Goal: Task Accomplishment & Management: Manage account settings

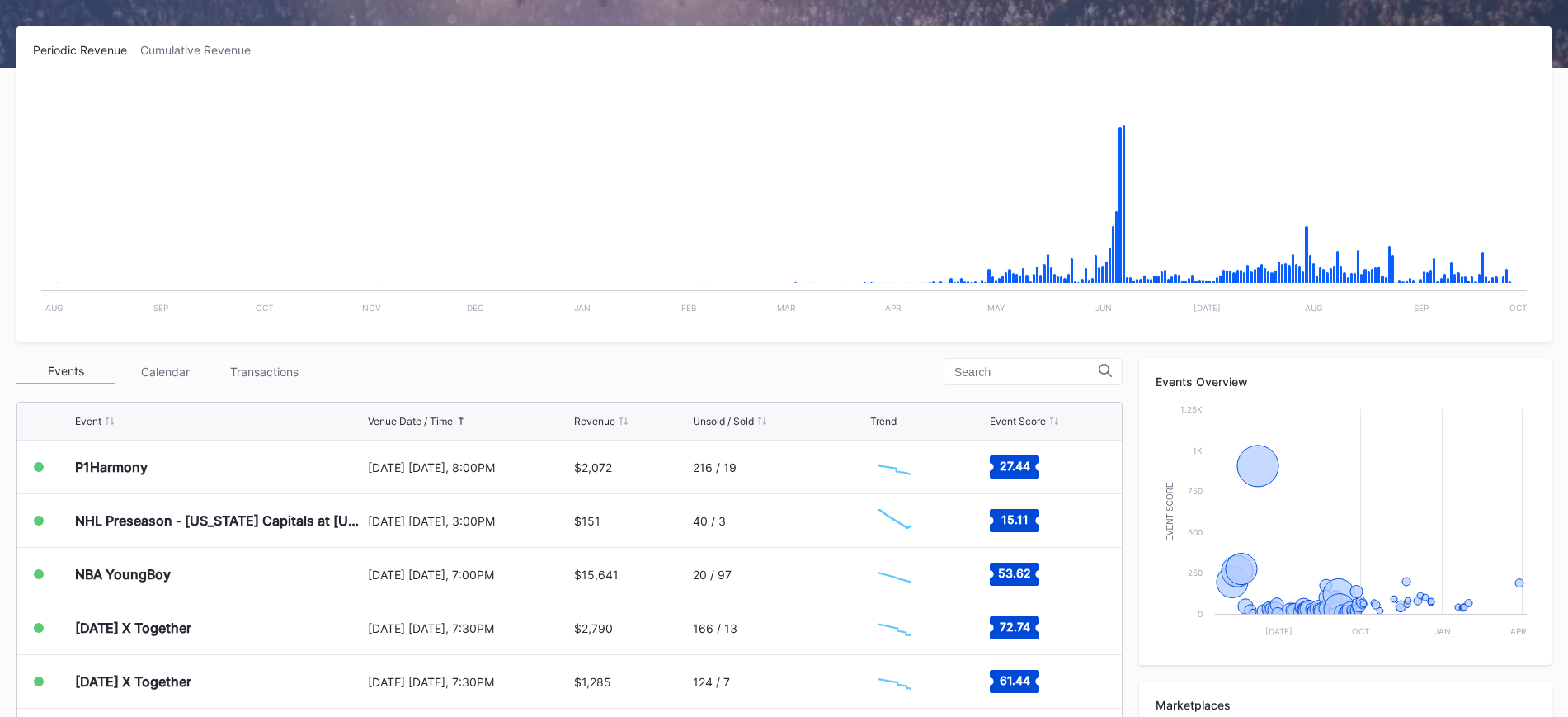
scroll to position [263, 0]
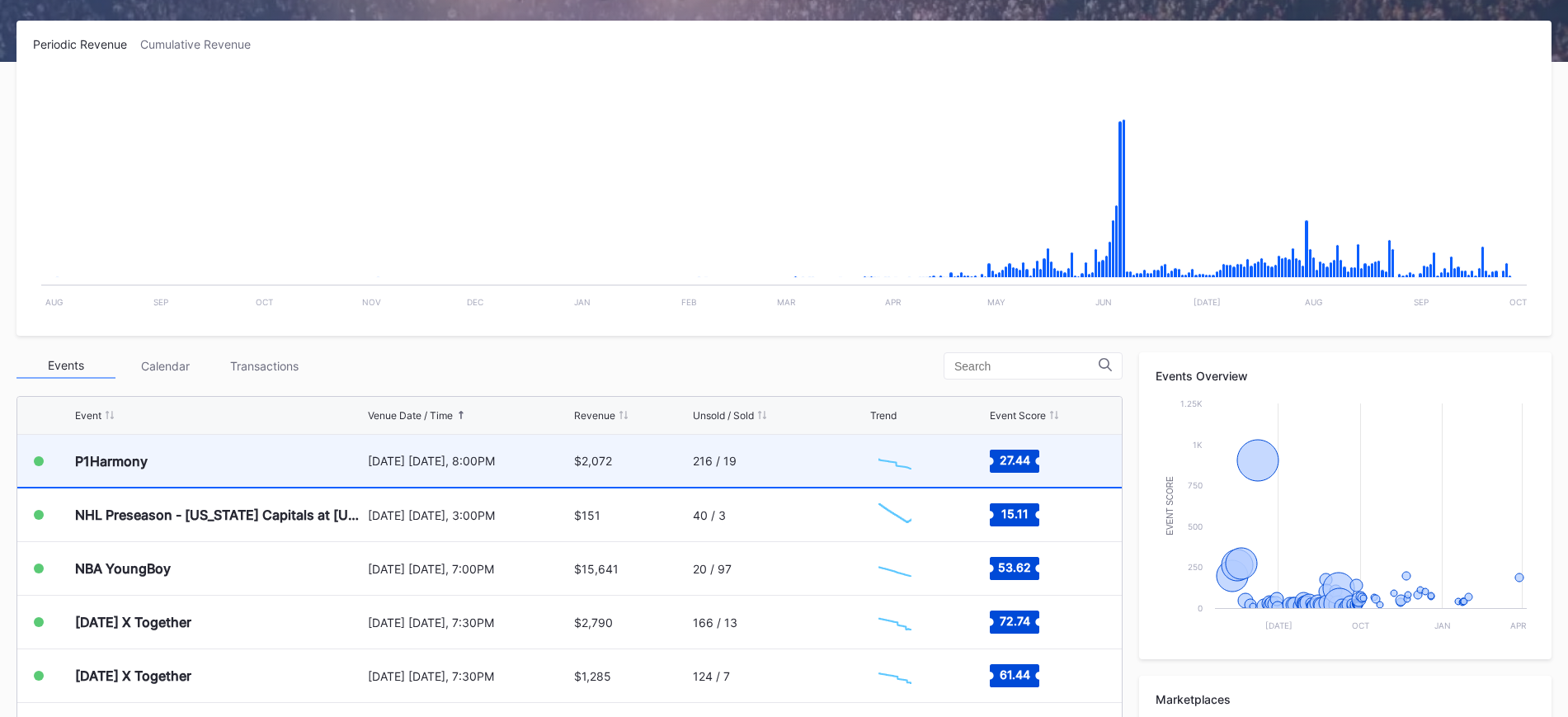
click at [527, 471] on div "[DATE] [DATE], 8:00PM" at bounding box center [469, 460] width 202 height 52
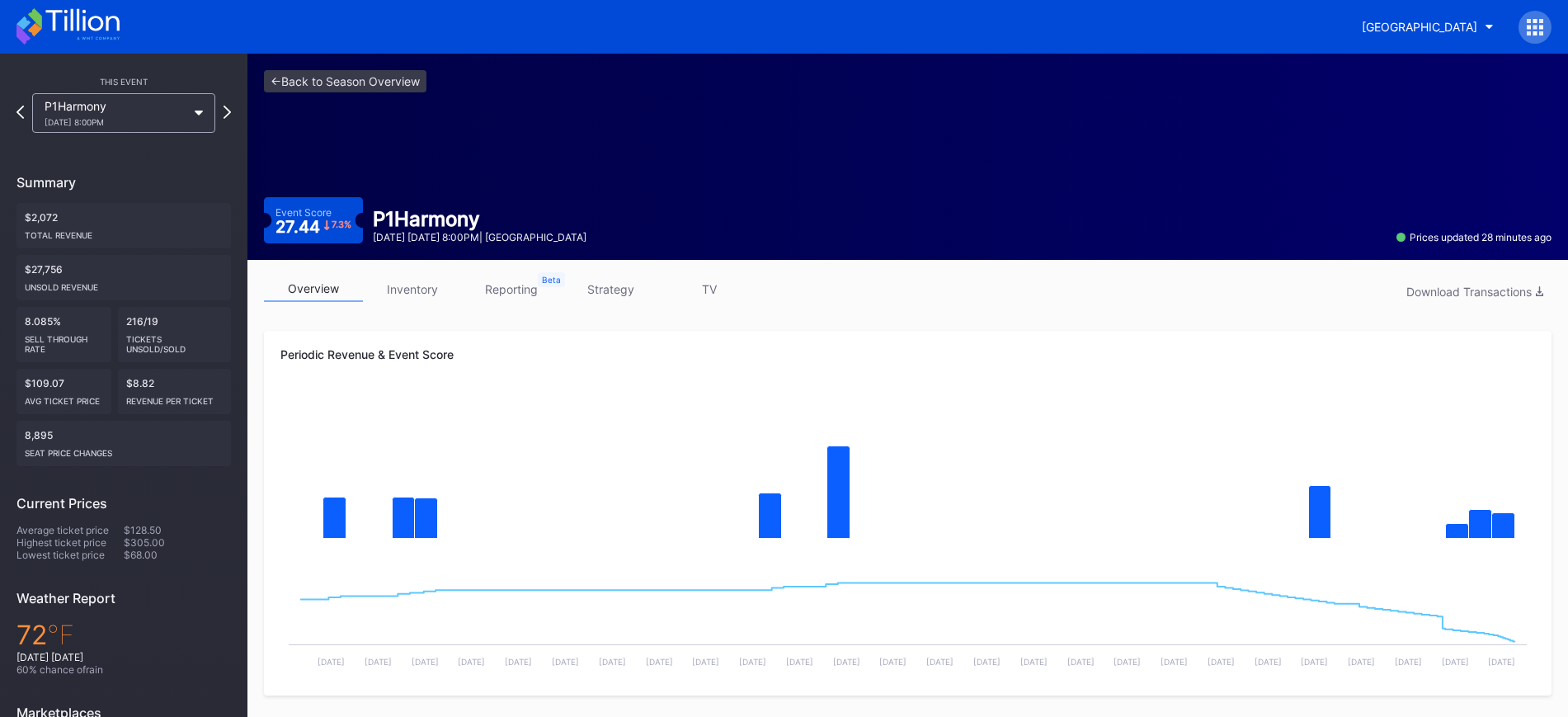
click at [406, 290] on link "inventory" at bounding box center [412, 289] width 99 height 26
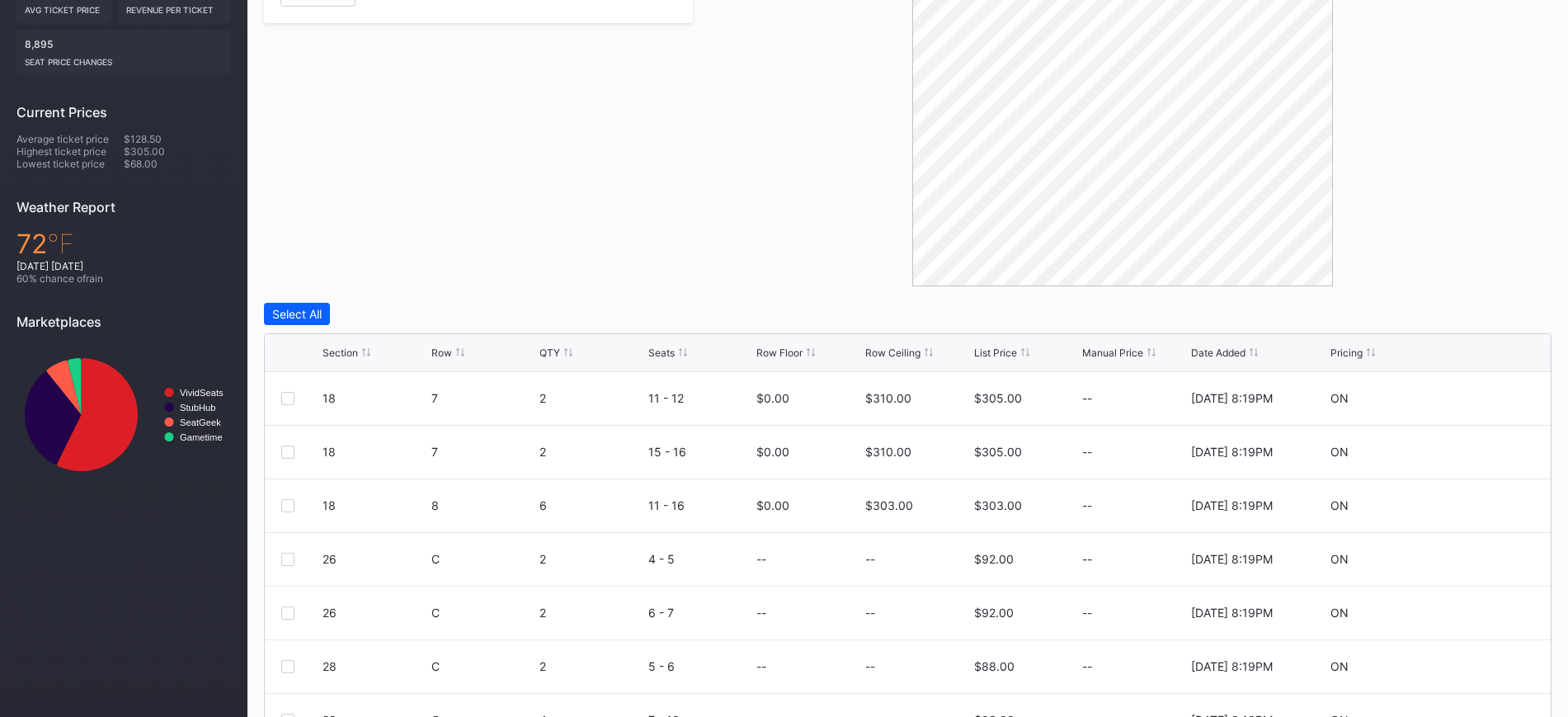
scroll to position [479, 0]
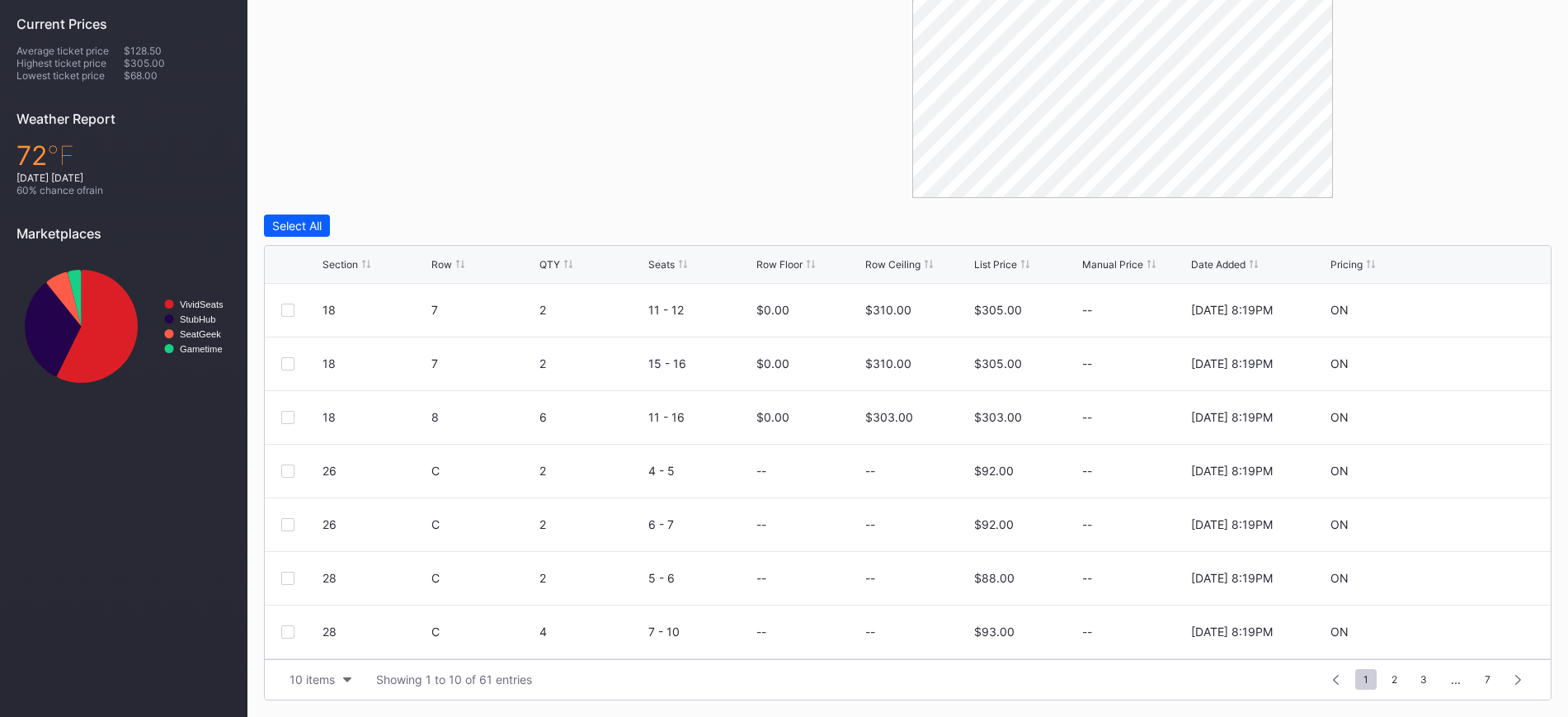
click at [338, 263] on div "Section" at bounding box center [340, 264] width 35 height 12
click at [313, 682] on div "10 items" at bounding box center [312, 679] width 46 height 14
click at [321, 642] on div "200 items" at bounding box center [321, 638] width 54 height 14
click at [1479, 312] on icon at bounding box center [1485, 309] width 12 height 12
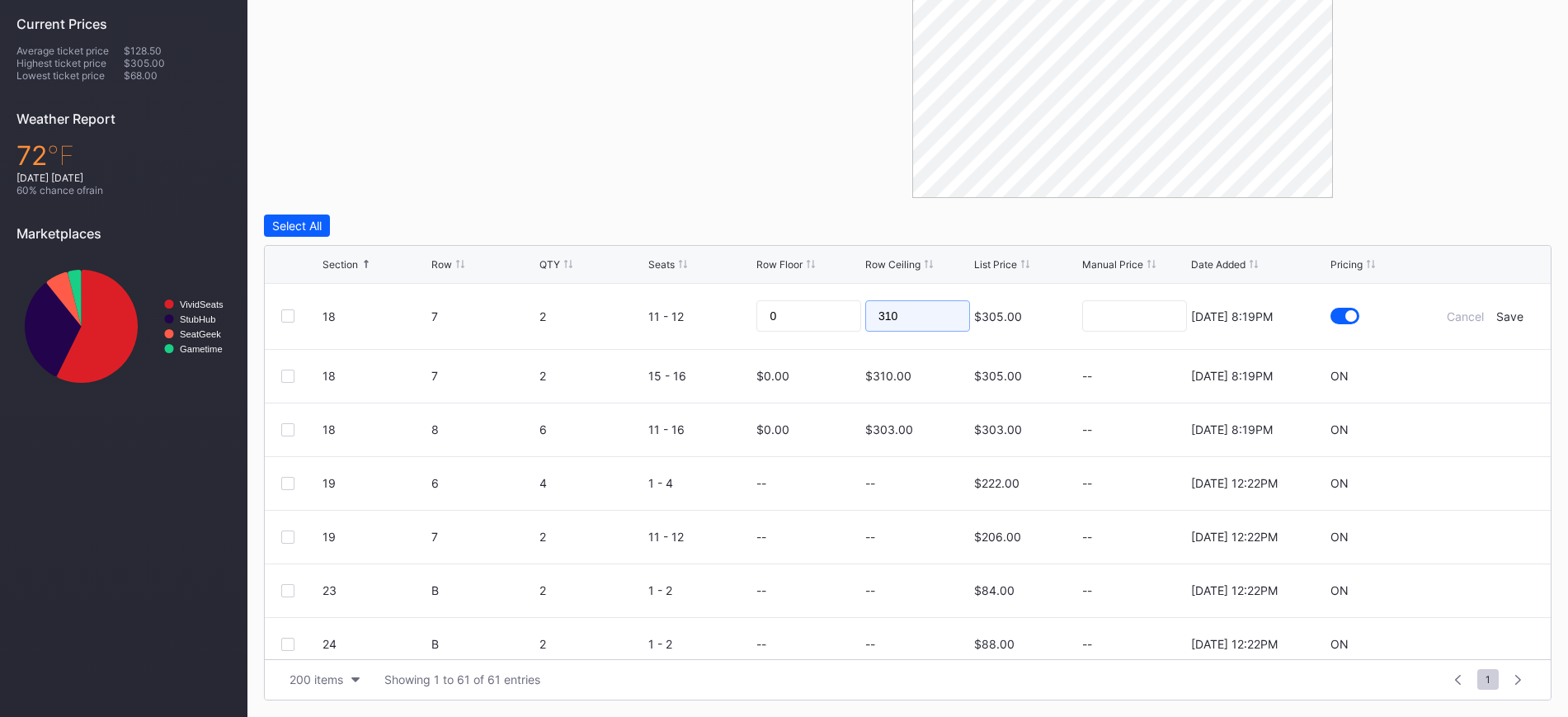
click at [919, 320] on input "310" at bounding box center [917, 315] width 105 height 31
type input "110"
click at [1496, 312] on div "Save" at bounding box center [1510, 316] width 28 height 14
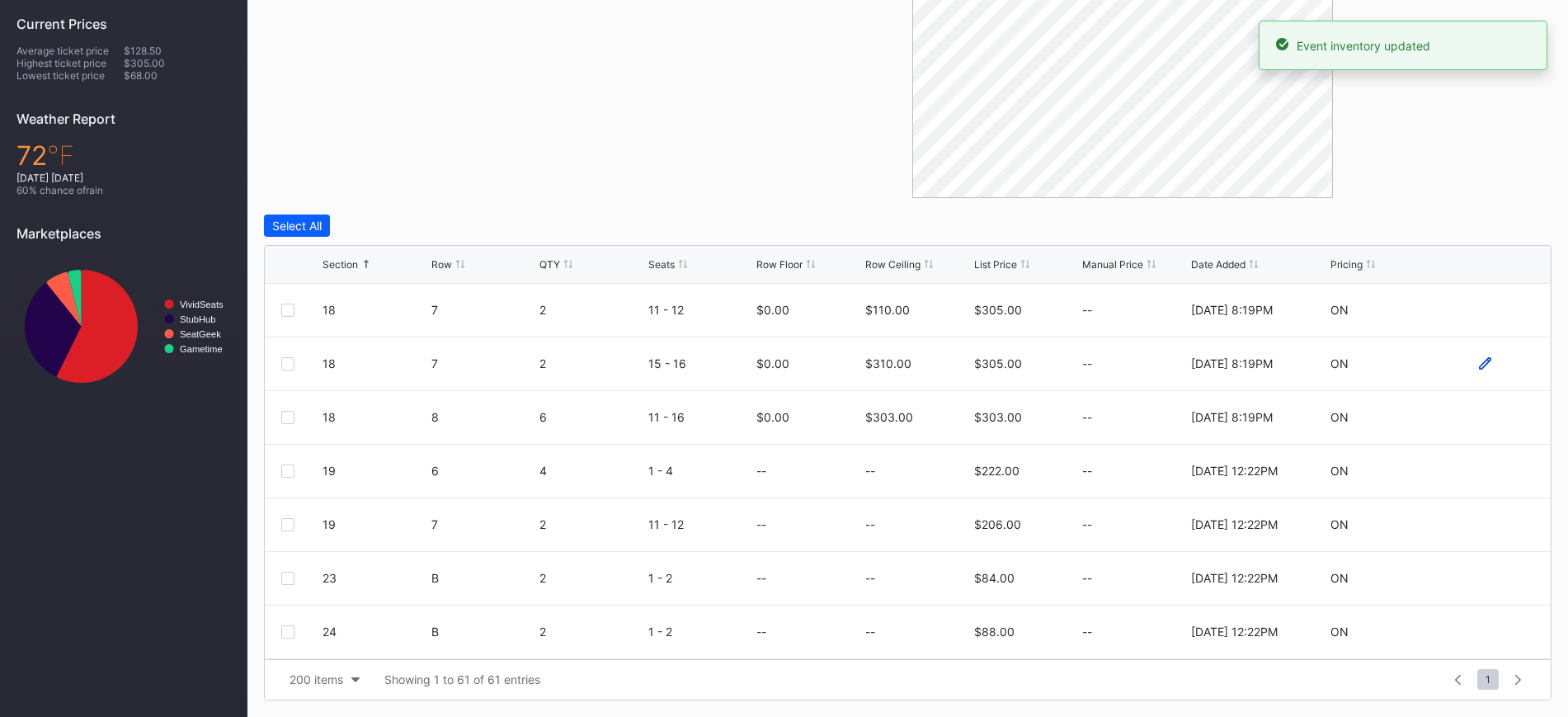
click at [1479, 363] on icon at bounding box center [1485, 363] width 12 height 12
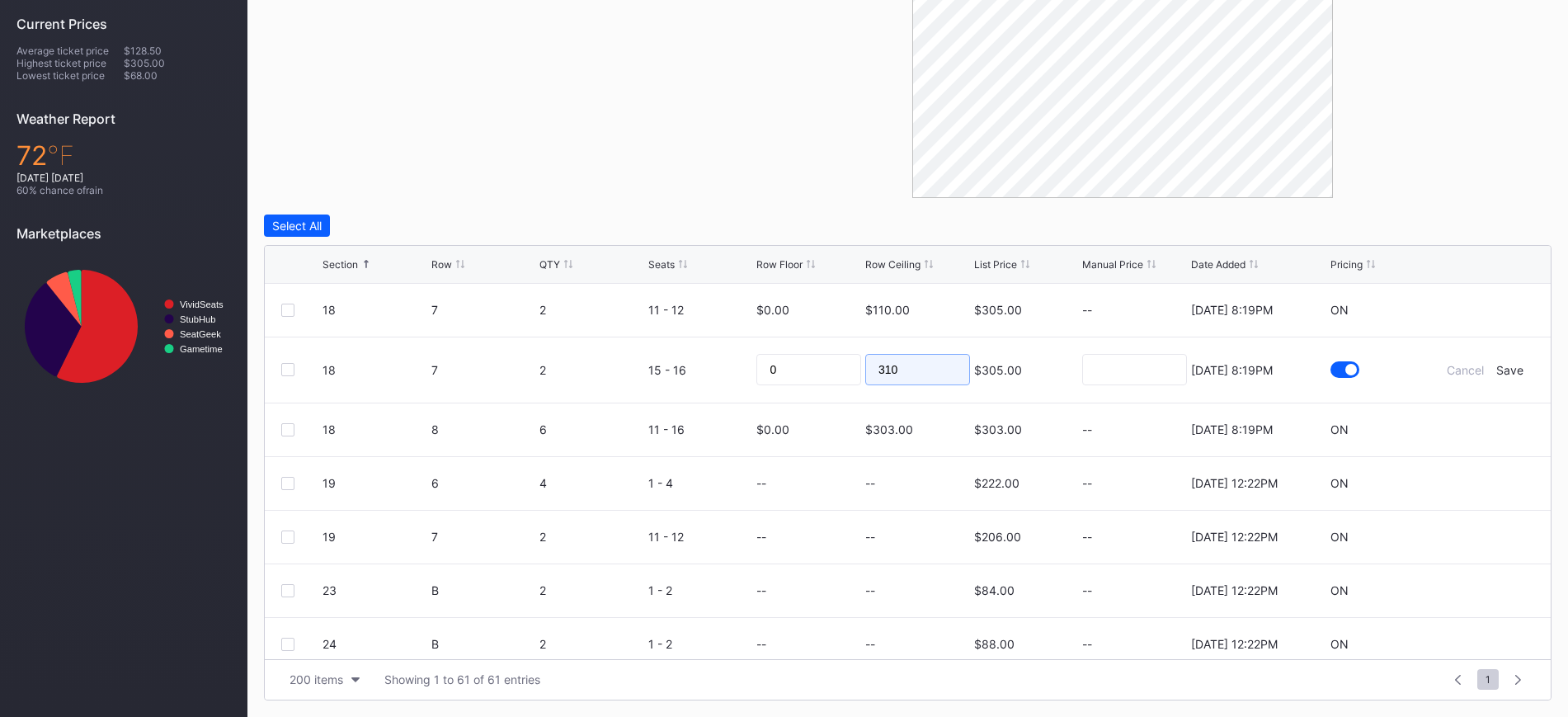
click at [908, 369] on input "310" at bounding box center [917, 370] width 105 height 31
type input "105"
click at [1496, 370] on div "Save" at bounding box center [1510, 370] width 28 height 14
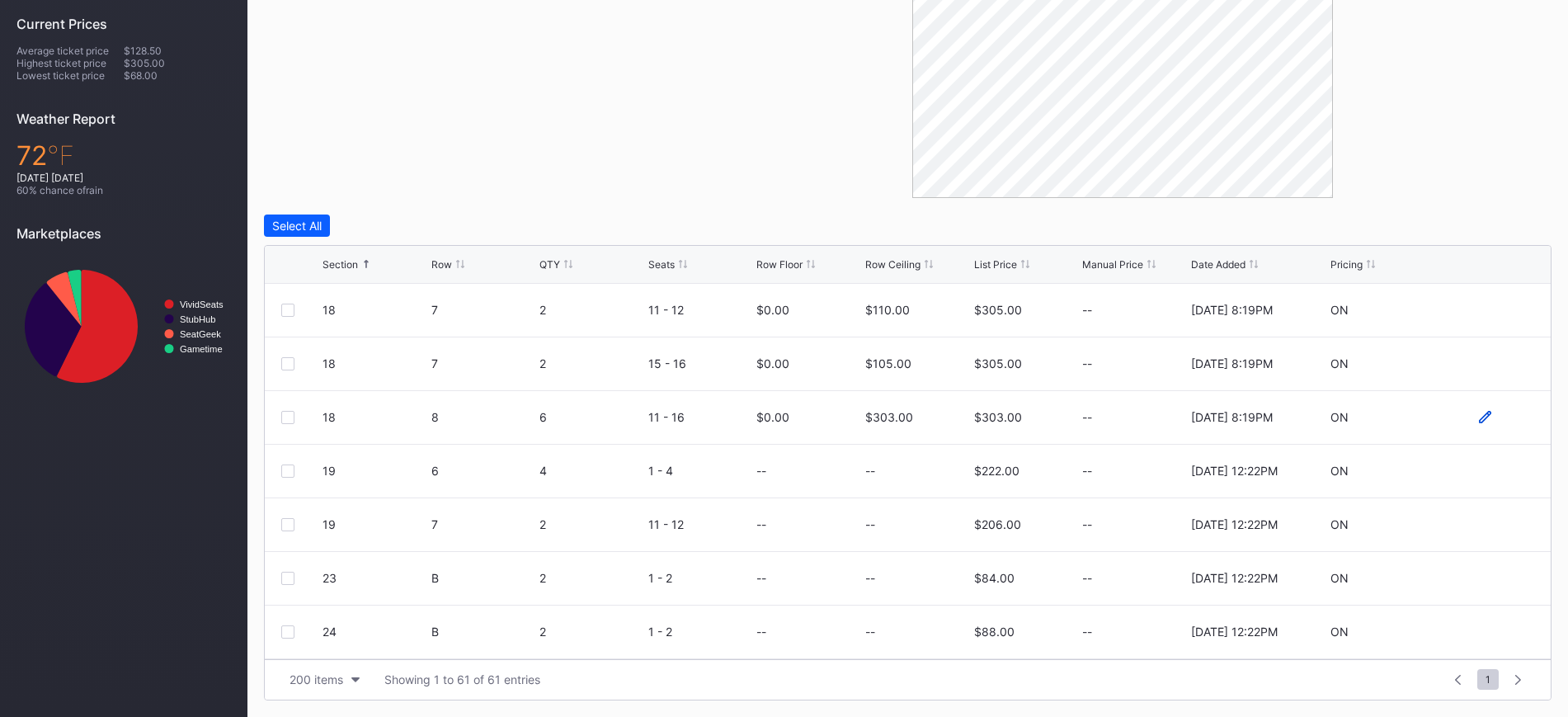
click at [1479, 419] on icon at bounding box center [1485, 416] width 12 height 12
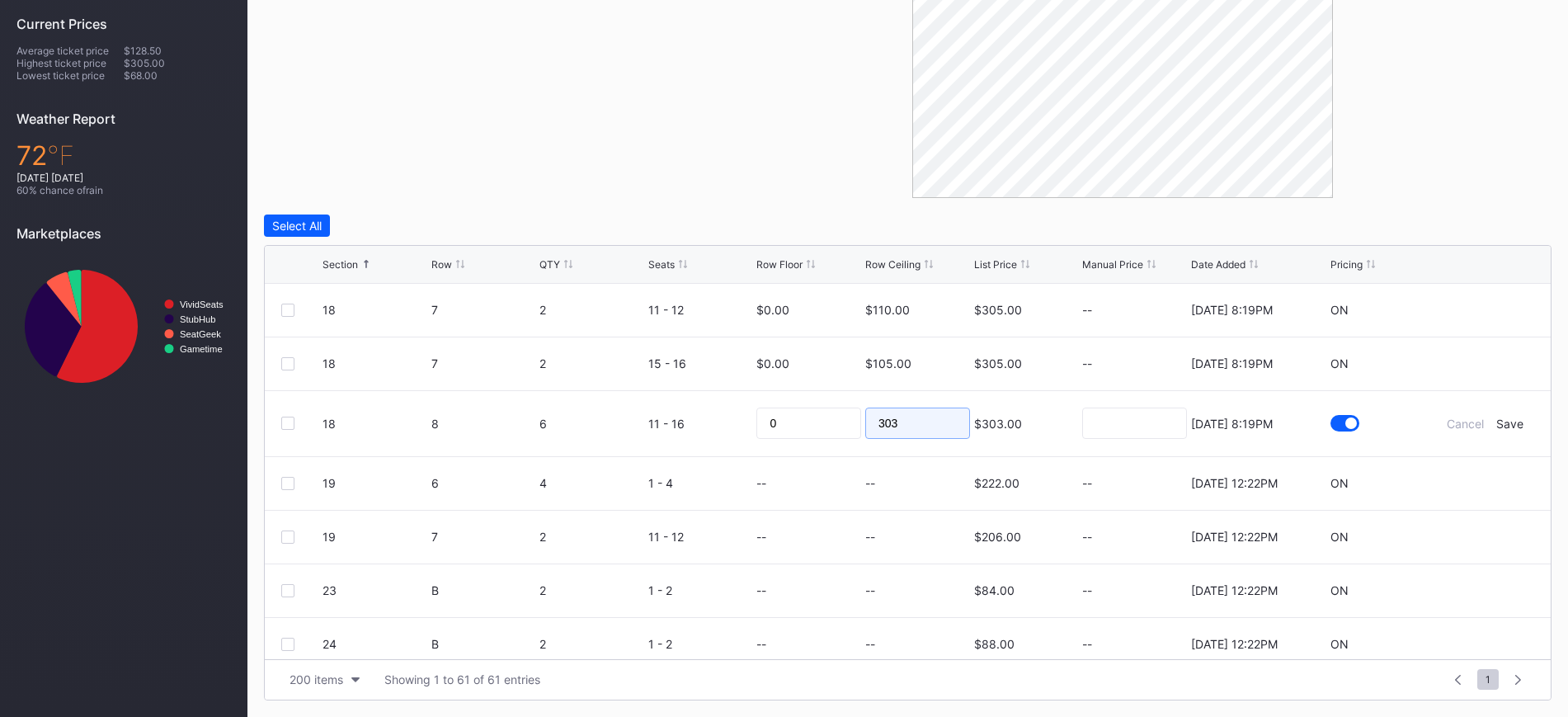
click at [911, 414] on input "303" at bounding box center [917, 423] width 105 height 31
type input "110"
click at [1500, 426] on div "Save" at bounding box center [1510, 423] width 28 height 14
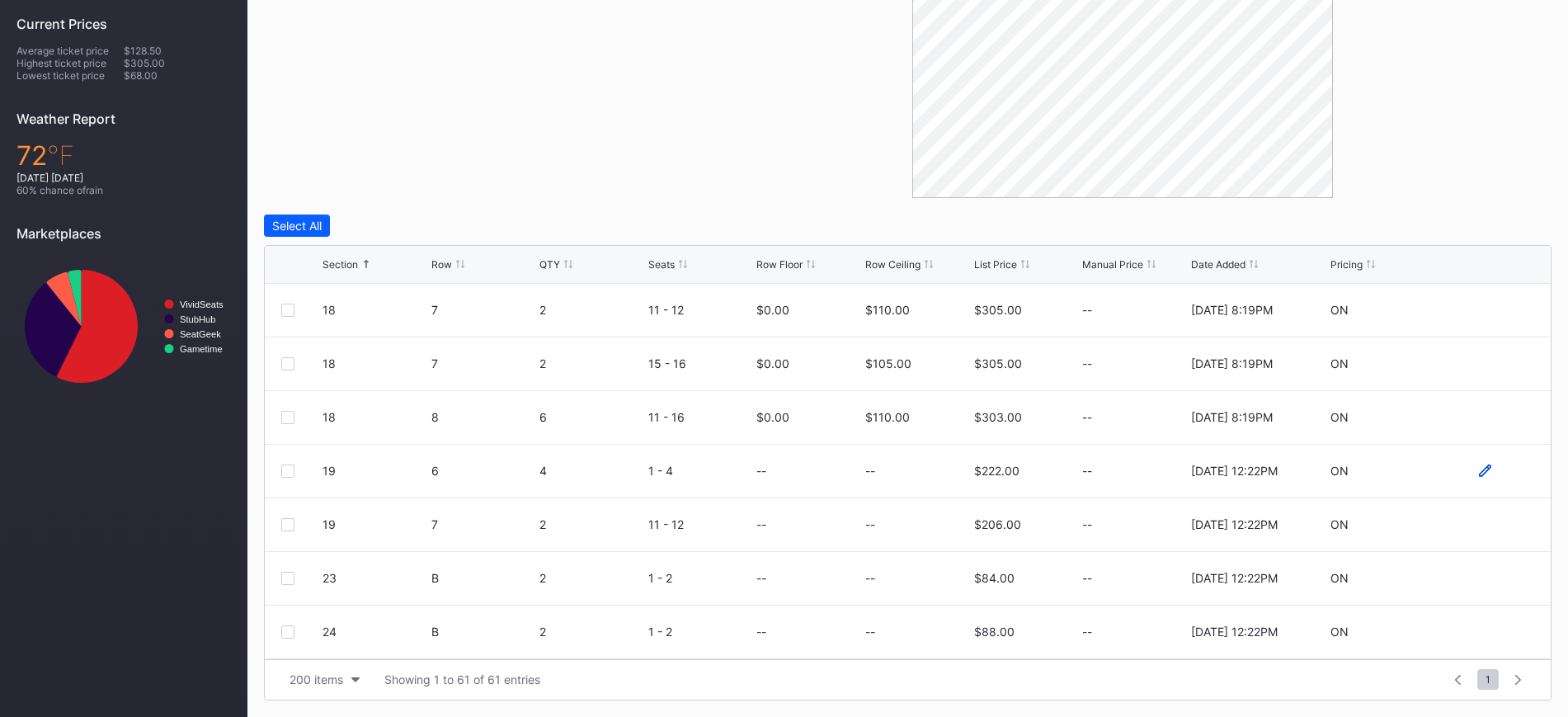
click at [1479, 468] on icon at bounding box center [1485, 470] width 12 height 12
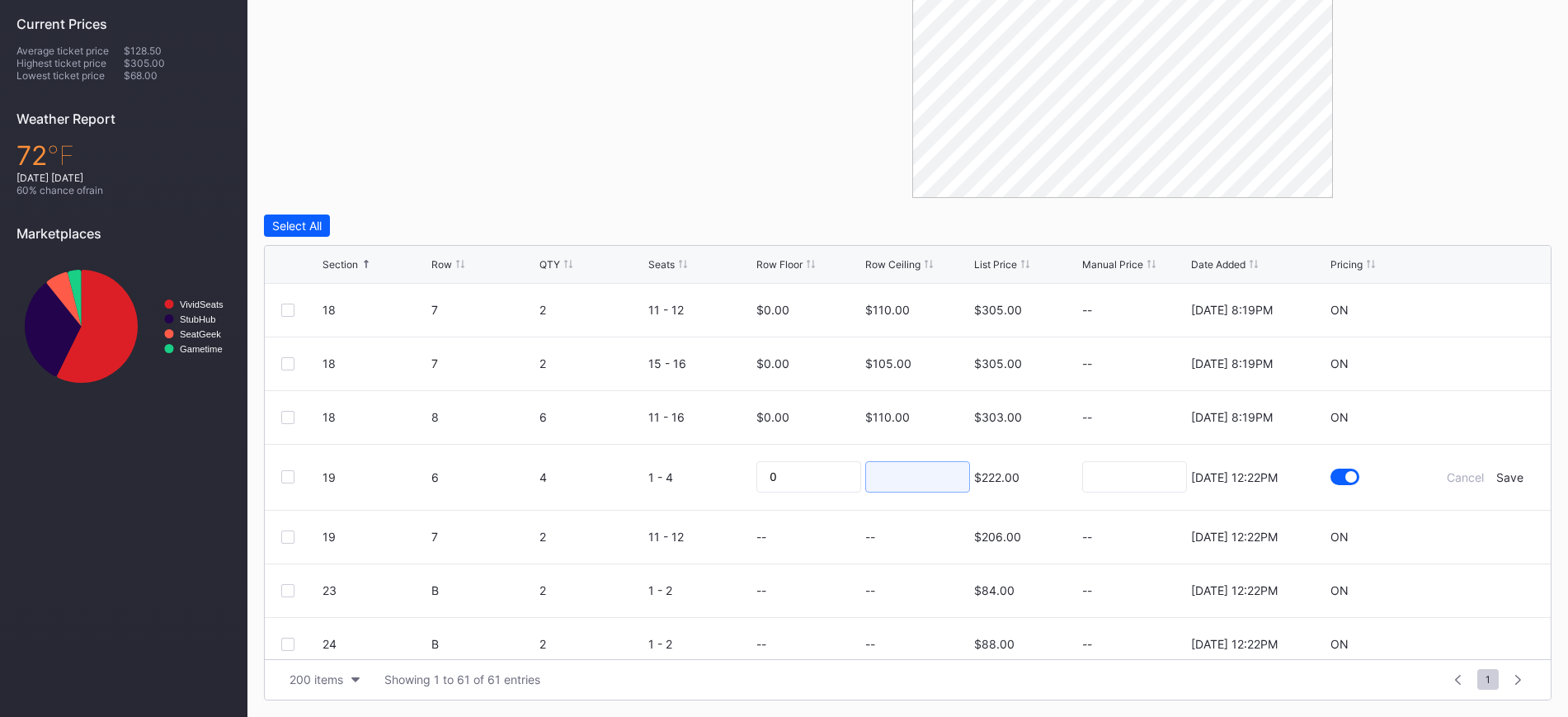
click at [876, 484] on input at bounding box center [917, 477] width 105 height 31
type input "115"
click at [1496, 475] on div "Save" at bounding box center [1510, 477] width 28 height 14
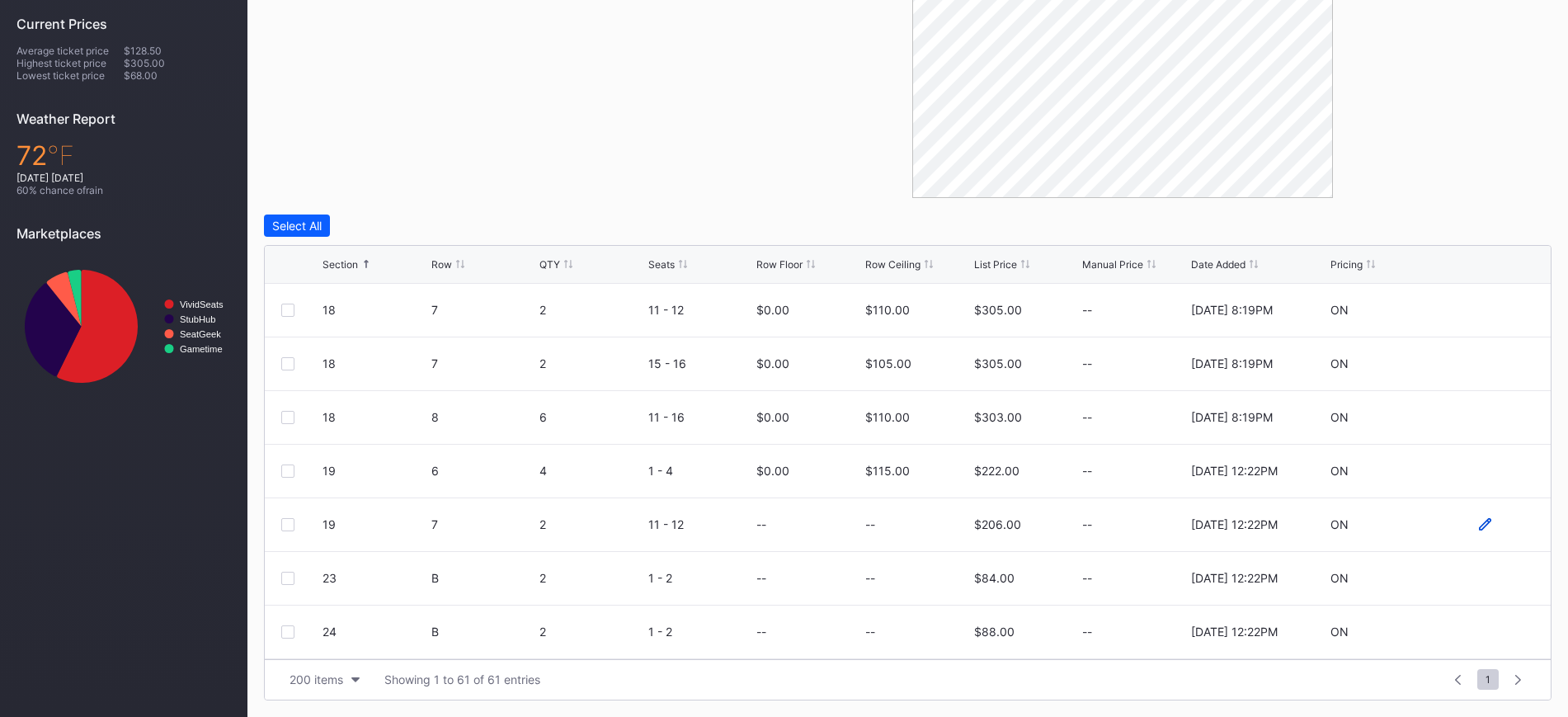
click at [1479, 525] on icon at bounding box center [1485, 523] width 12 height 12
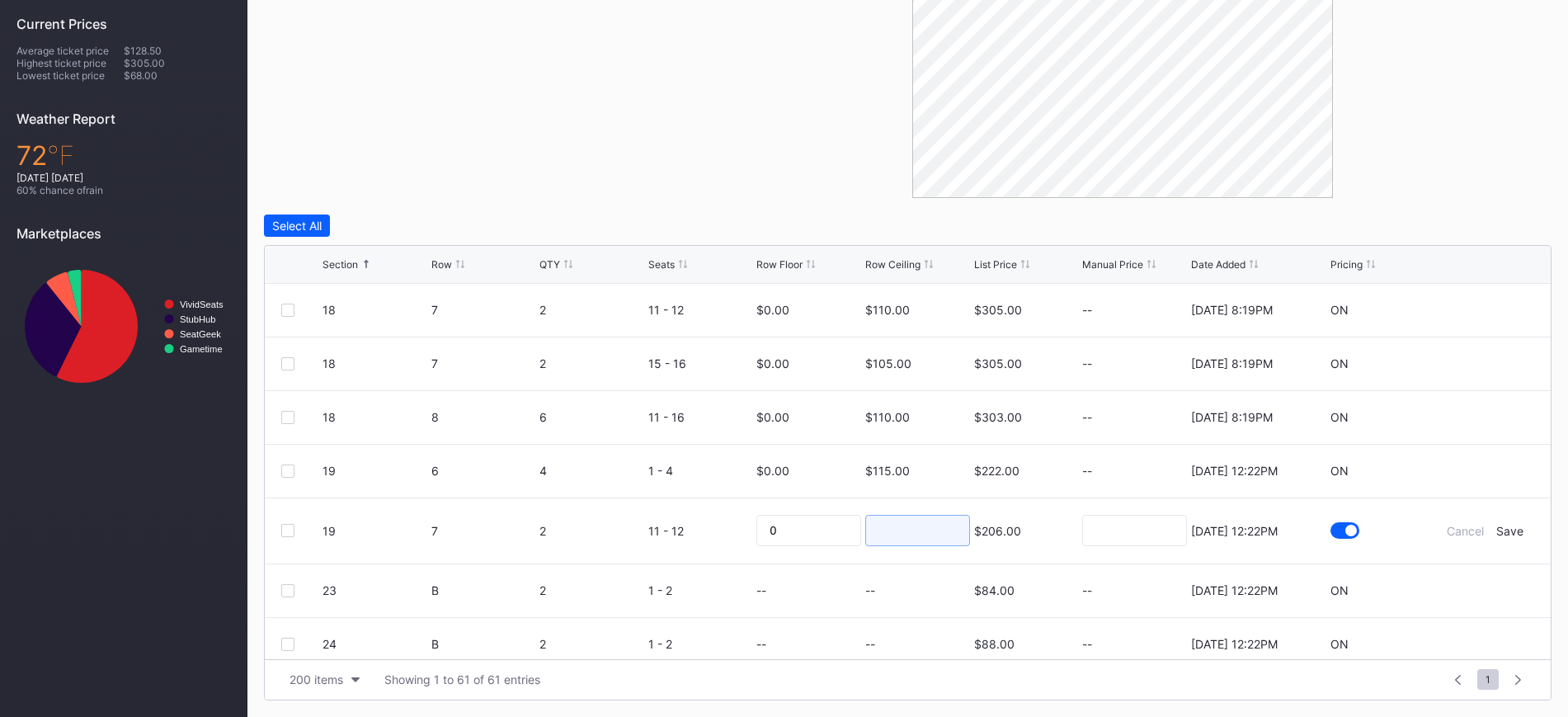
click at [917, 542] on input at bounding box center [917, 530] width 105 height 31
type input "105"
click at [1496, 524] on div "Save" at bounding box center [1510, 530] width 28 height 14
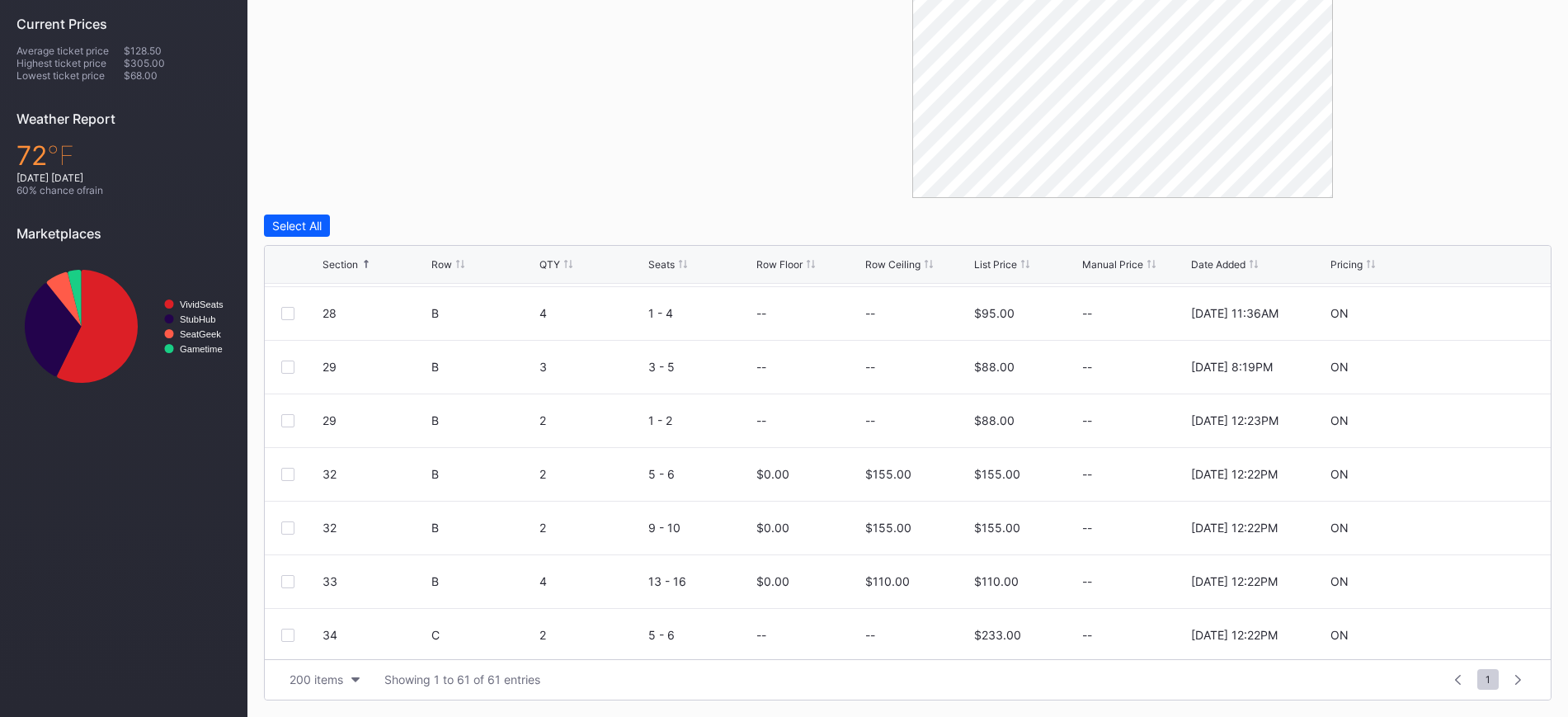
scroll to position [949, 0]
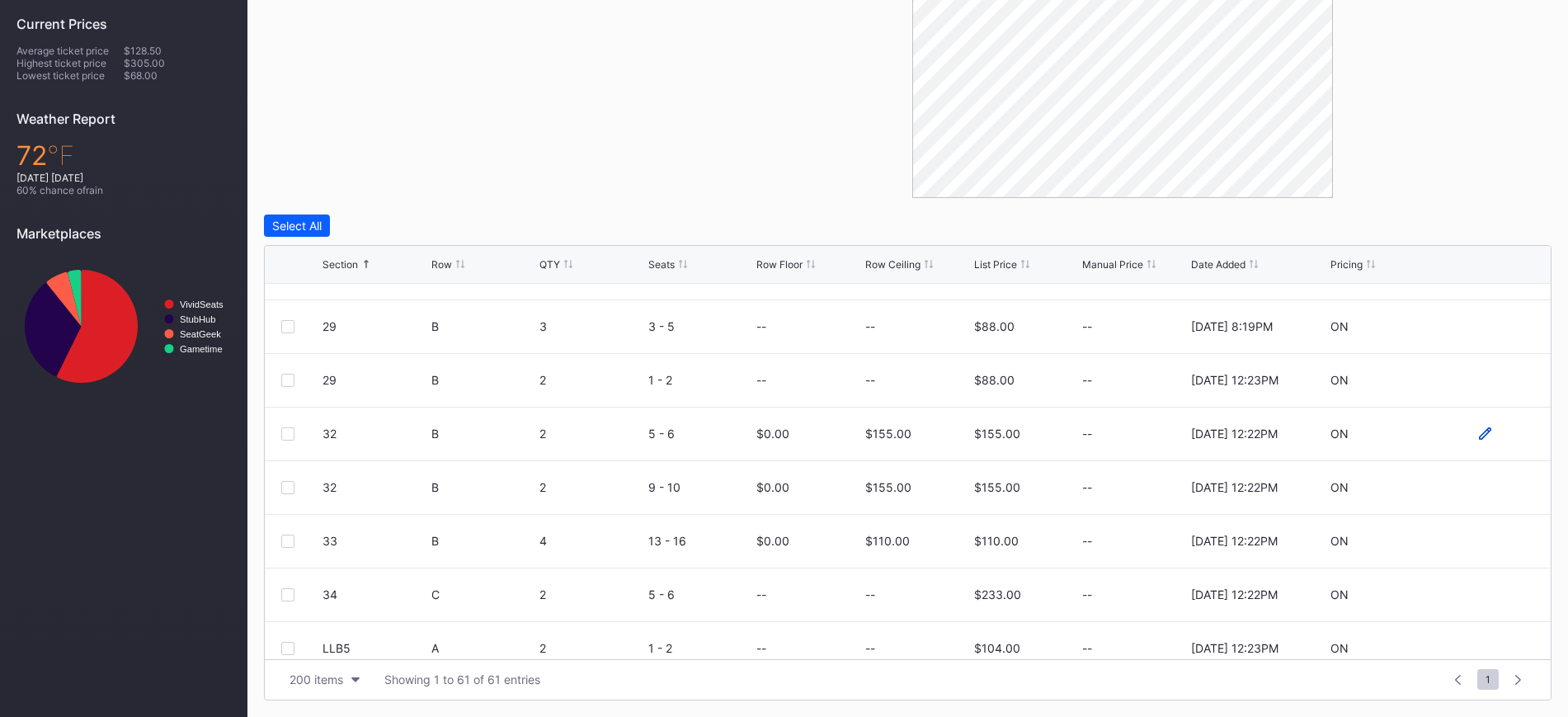
click at [1479, 429] on icon at bounding box center [1485, 433] width 12 height 12
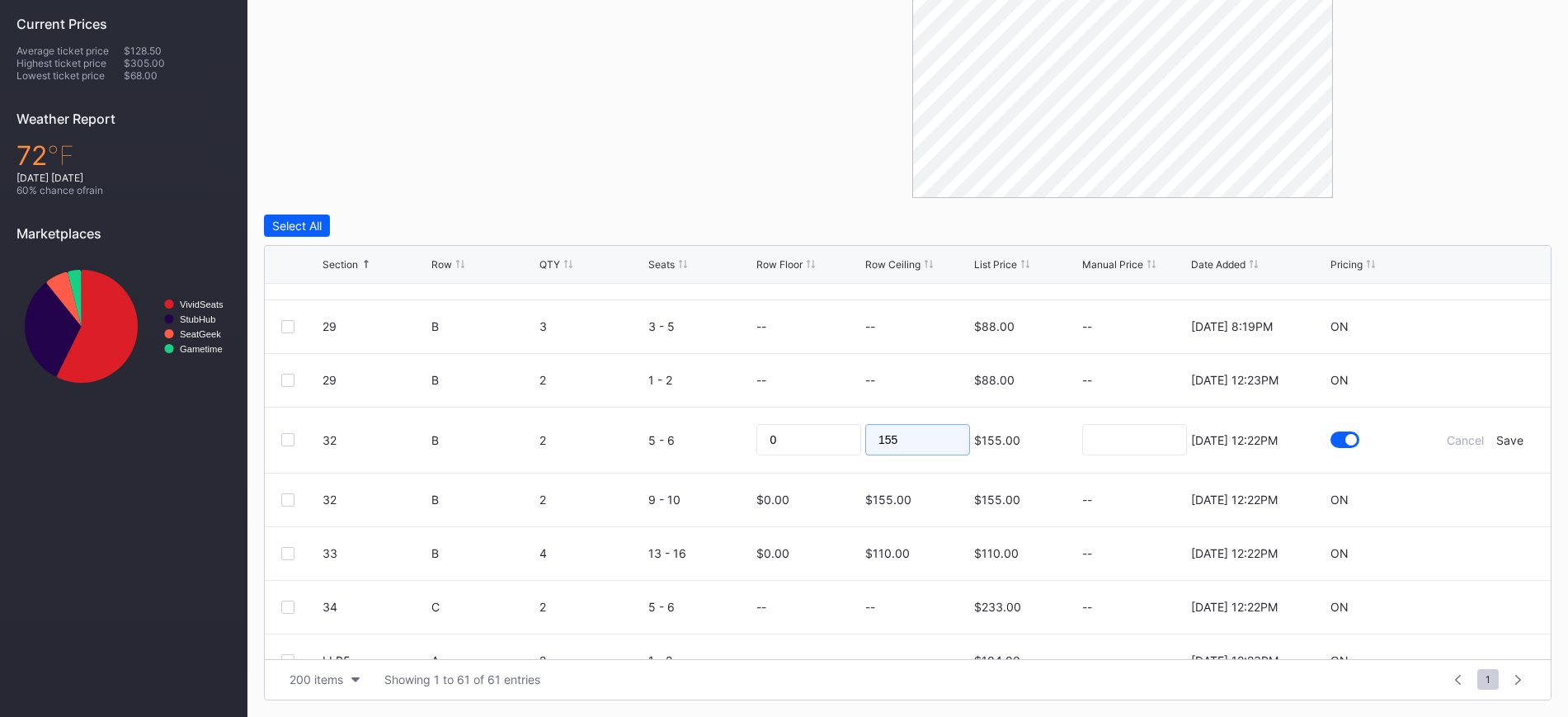
click at [904, 426] on input "155" at bounding box center [917, 440] width 105 height 31
type input "100"
click at [1496, 437] on div "Save" at bounding box center [1510, 440] width 28 height 14
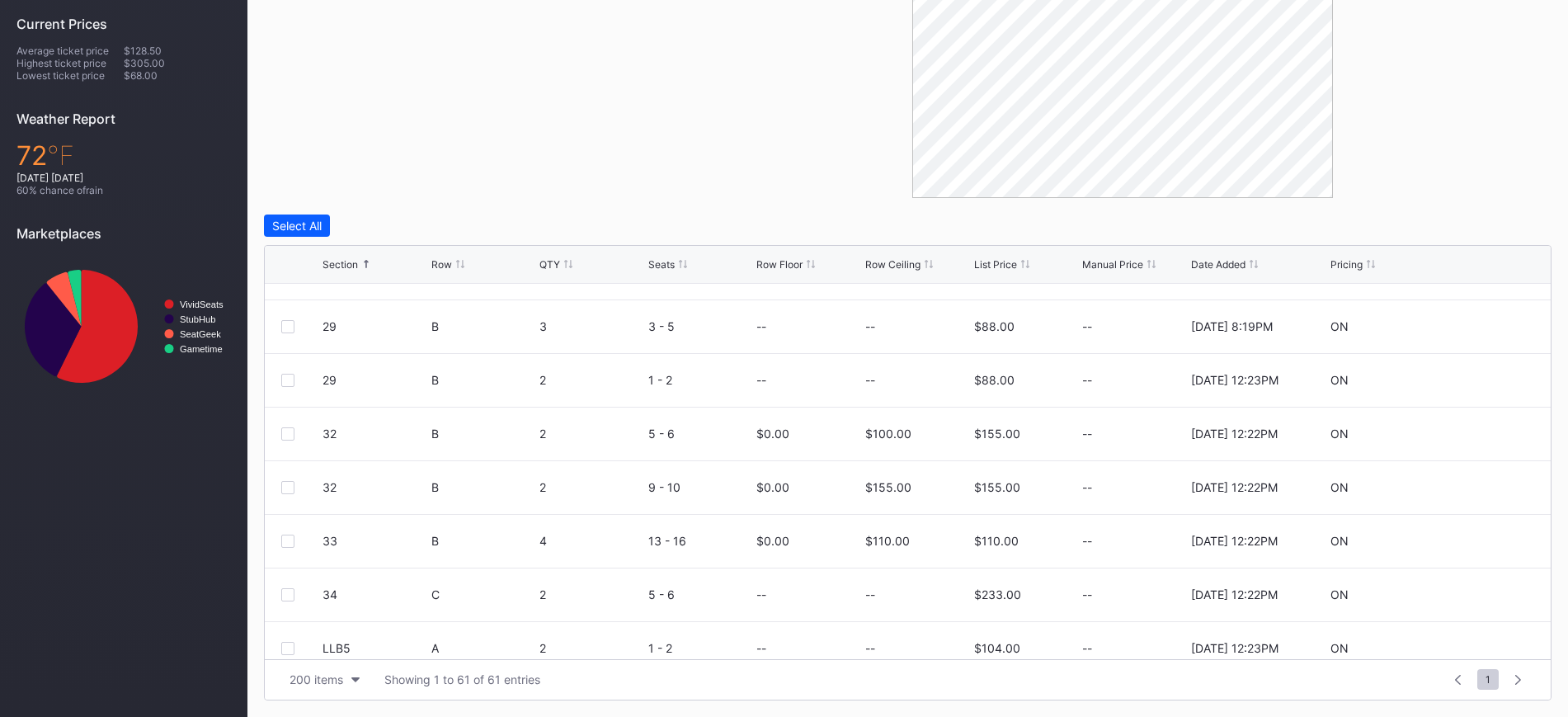
scroll to position [0, 0]
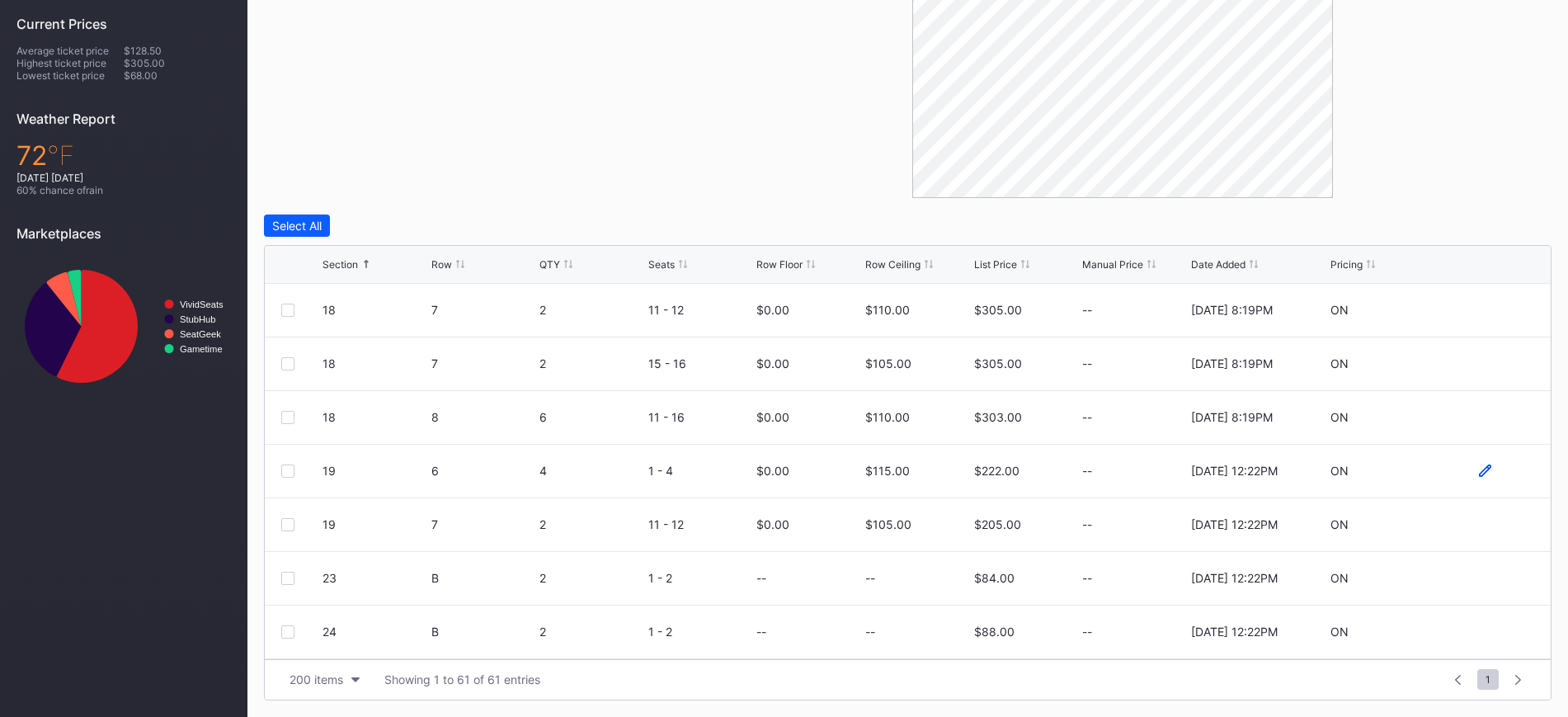
click at [1479, 469] on icon at bounding box center [1485, 470] width 12 height 12
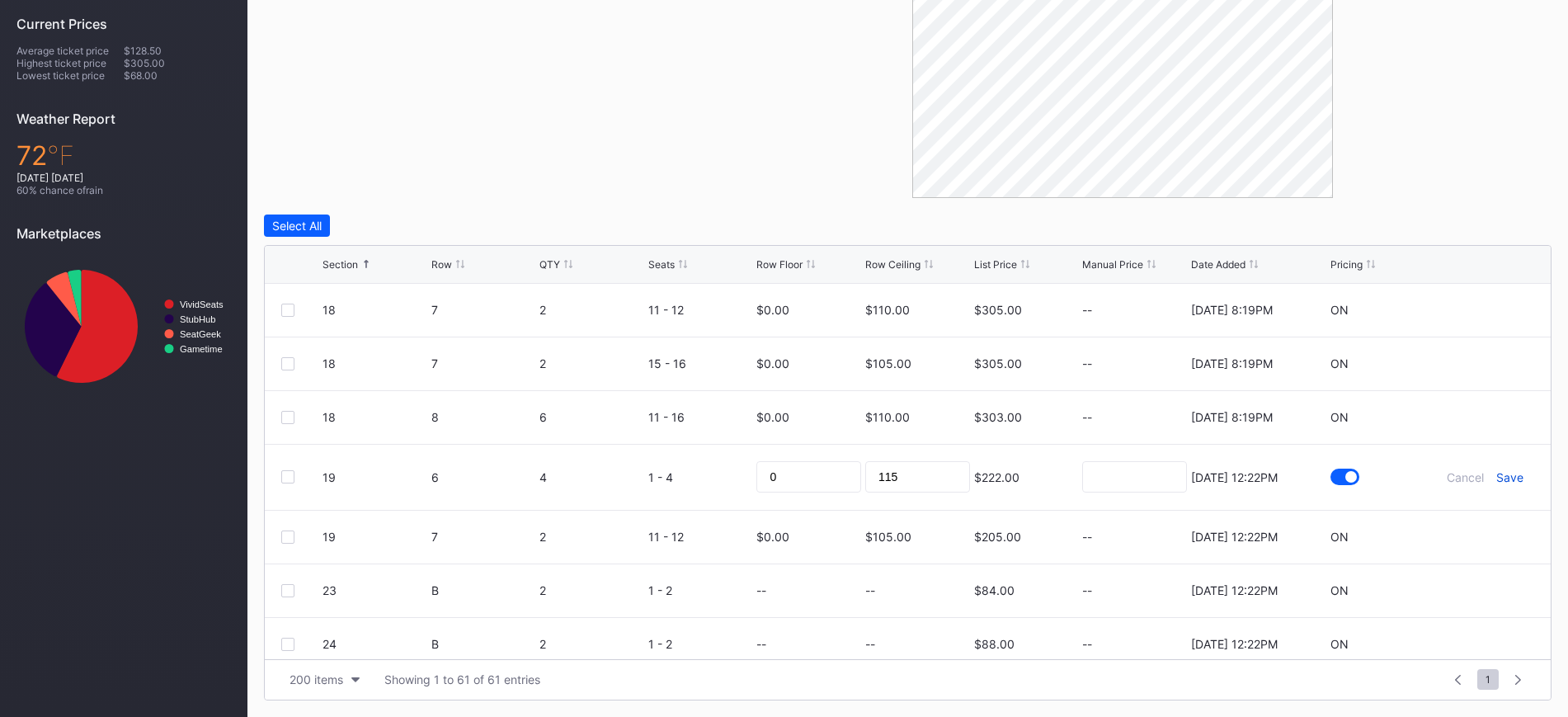
click at [1496, 472] on div "Save" at bounding box center [1510, 477] width 28 height 14
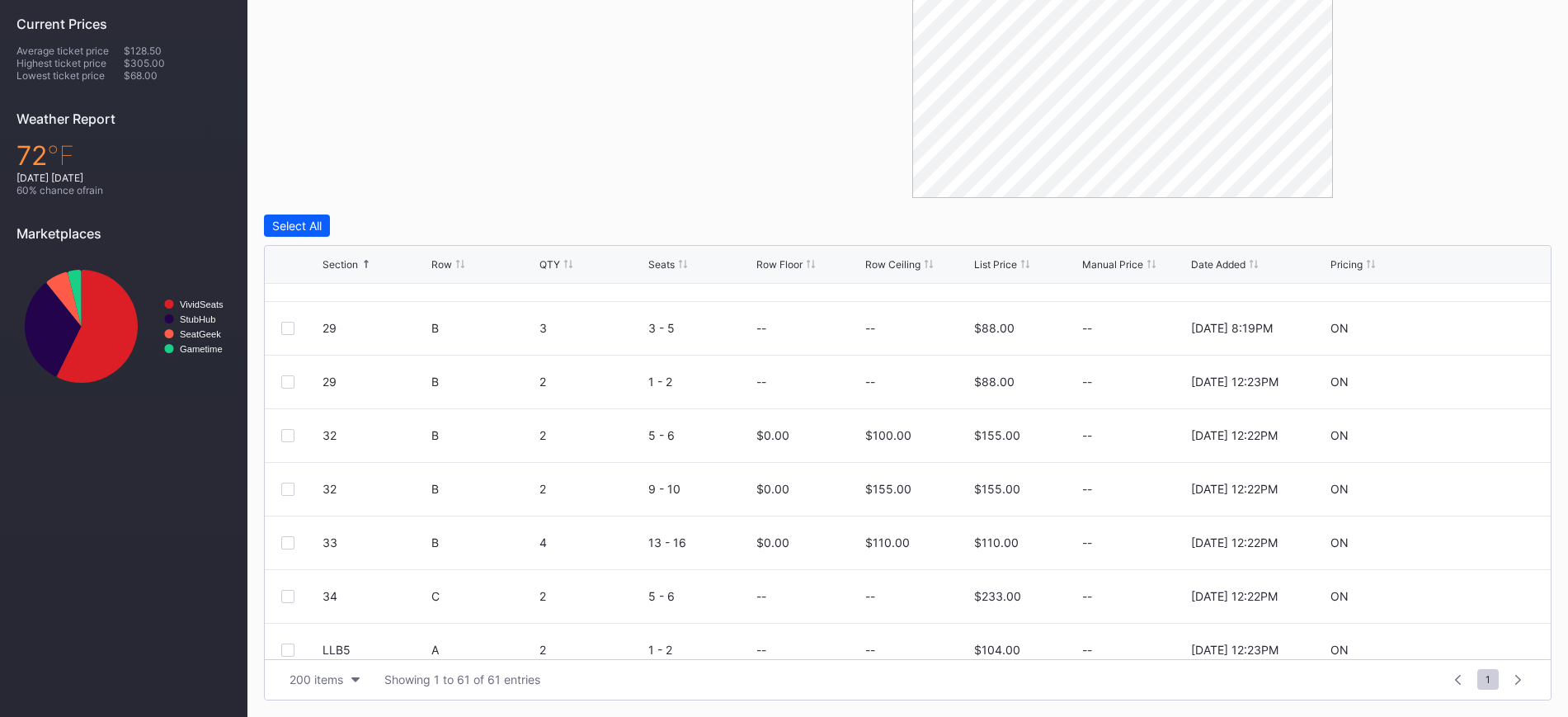
scroll to position [989, 0]
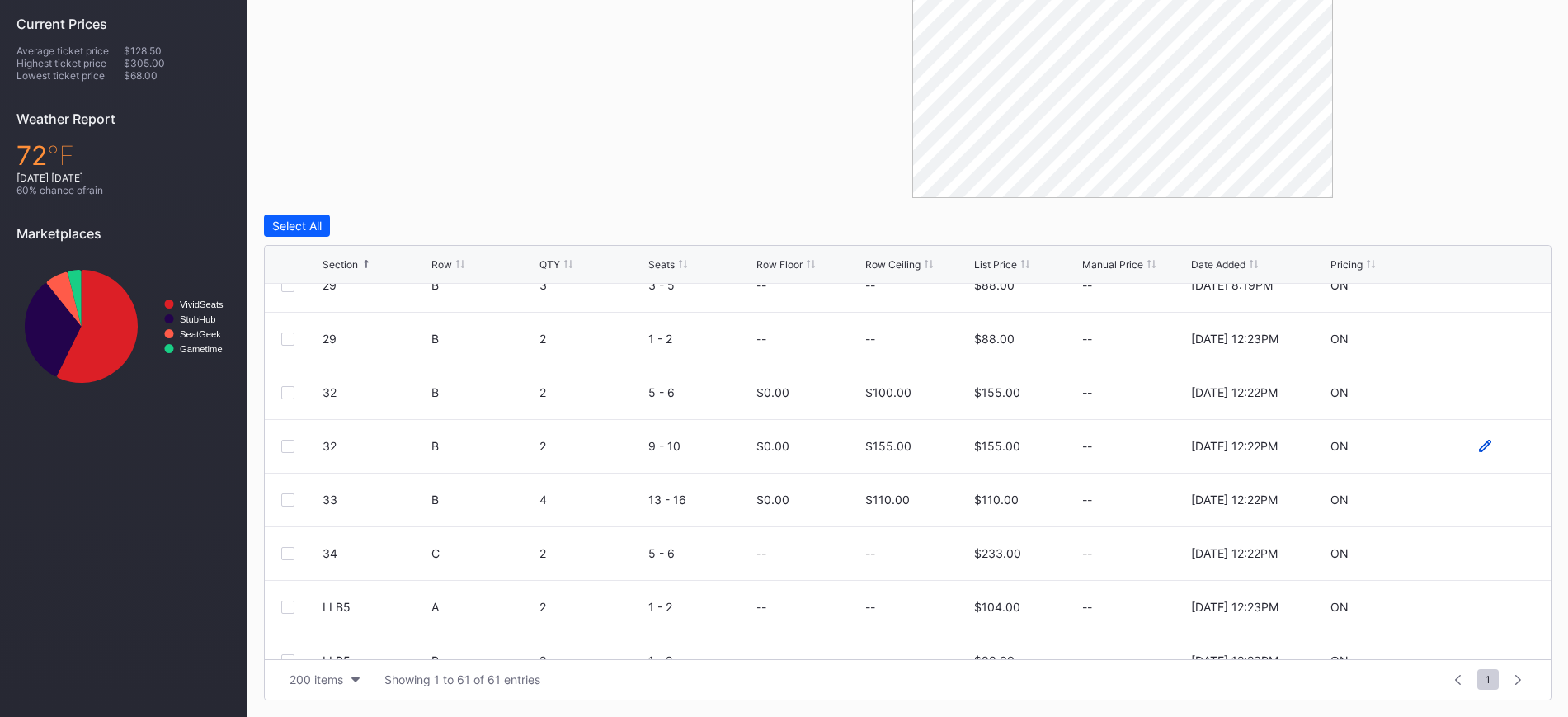
click at [1479, 441] on icon at bounding box center [1485, 446] width 12 height 12
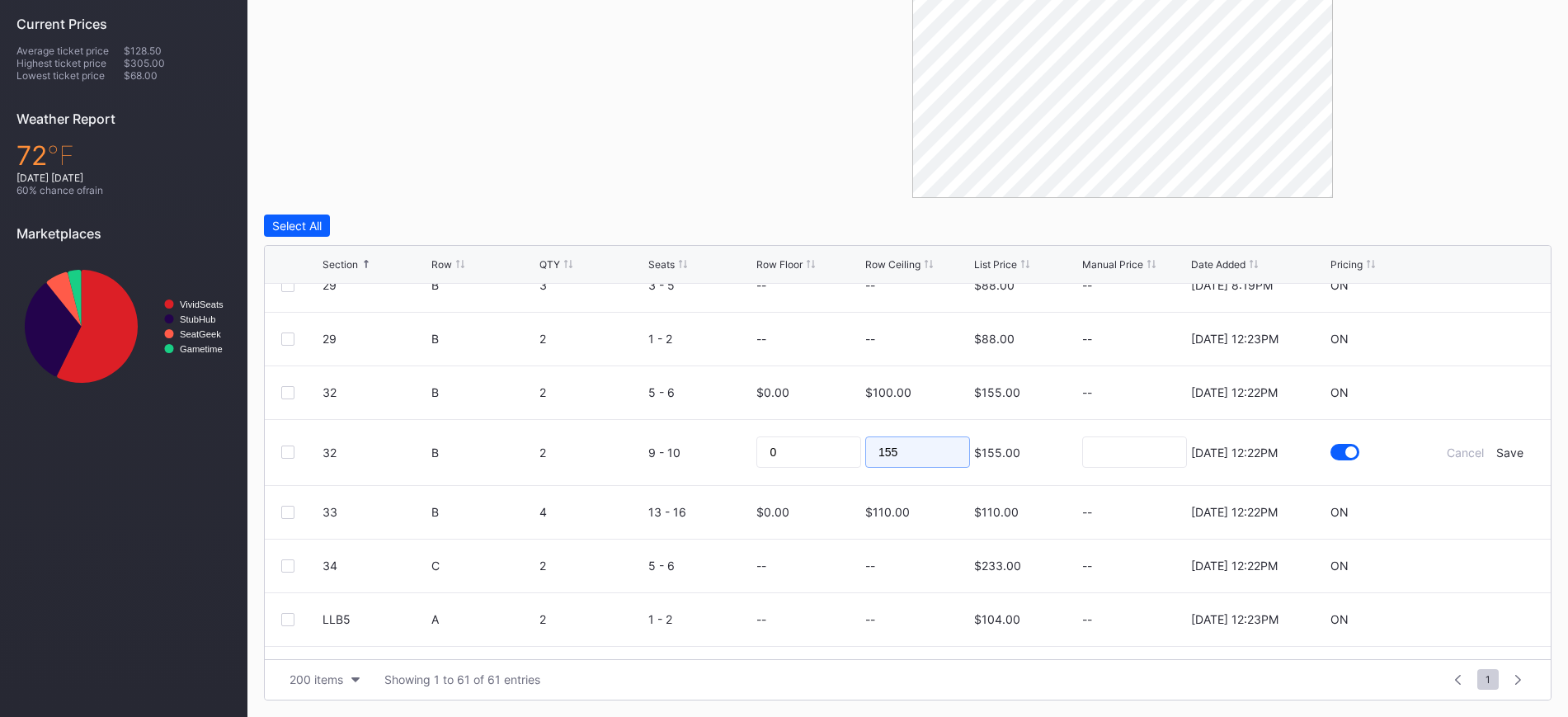
click at [892, 447] on input "155" at bounding box center [917, 452] width 105 height 31
type input "105"
click at [1496, 454] on div "Save" at bounding box center [1510, 452] width 28 height 14
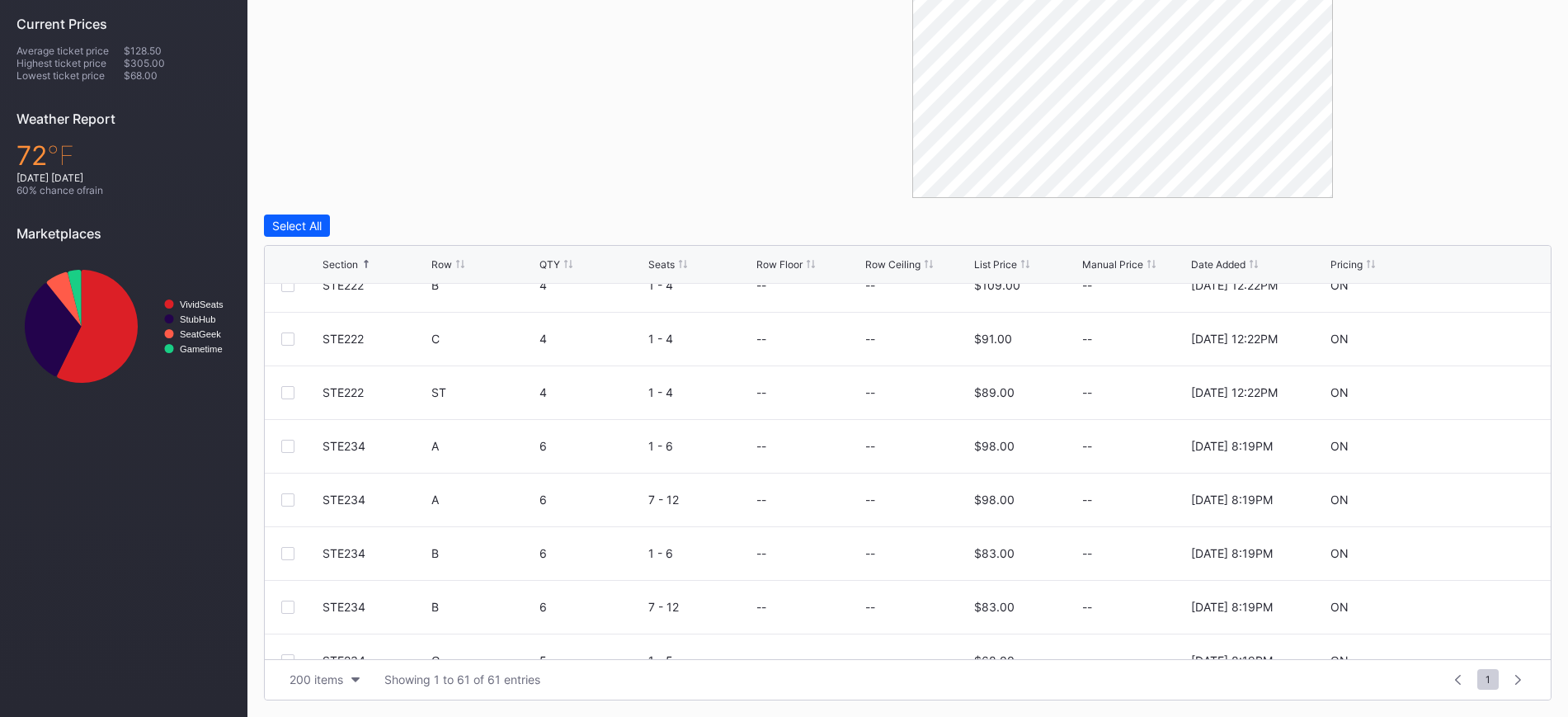
scroll to position [0, 0]
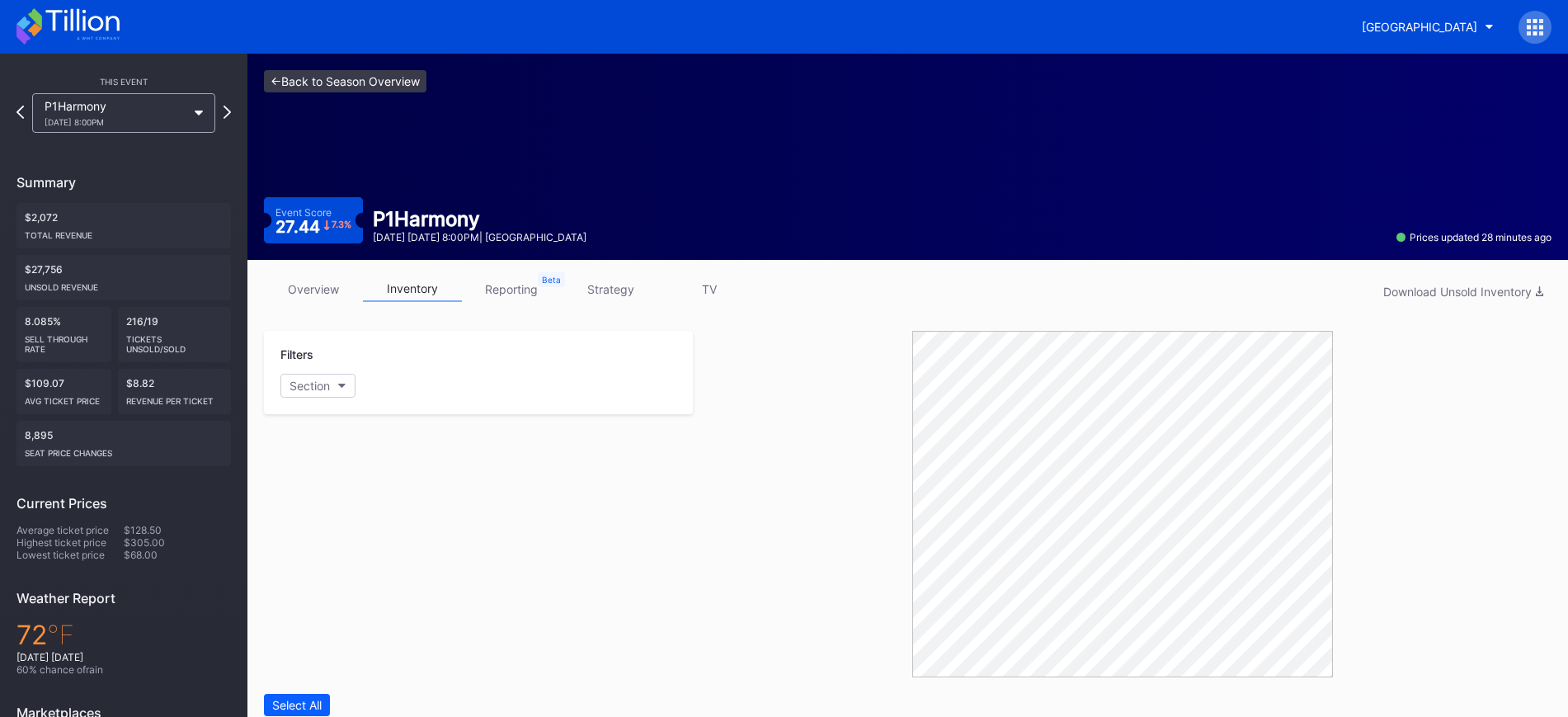
click at [375, 86] on link "<- Back to Season Overview" at bounding box center [345, 81] width 162 height 22
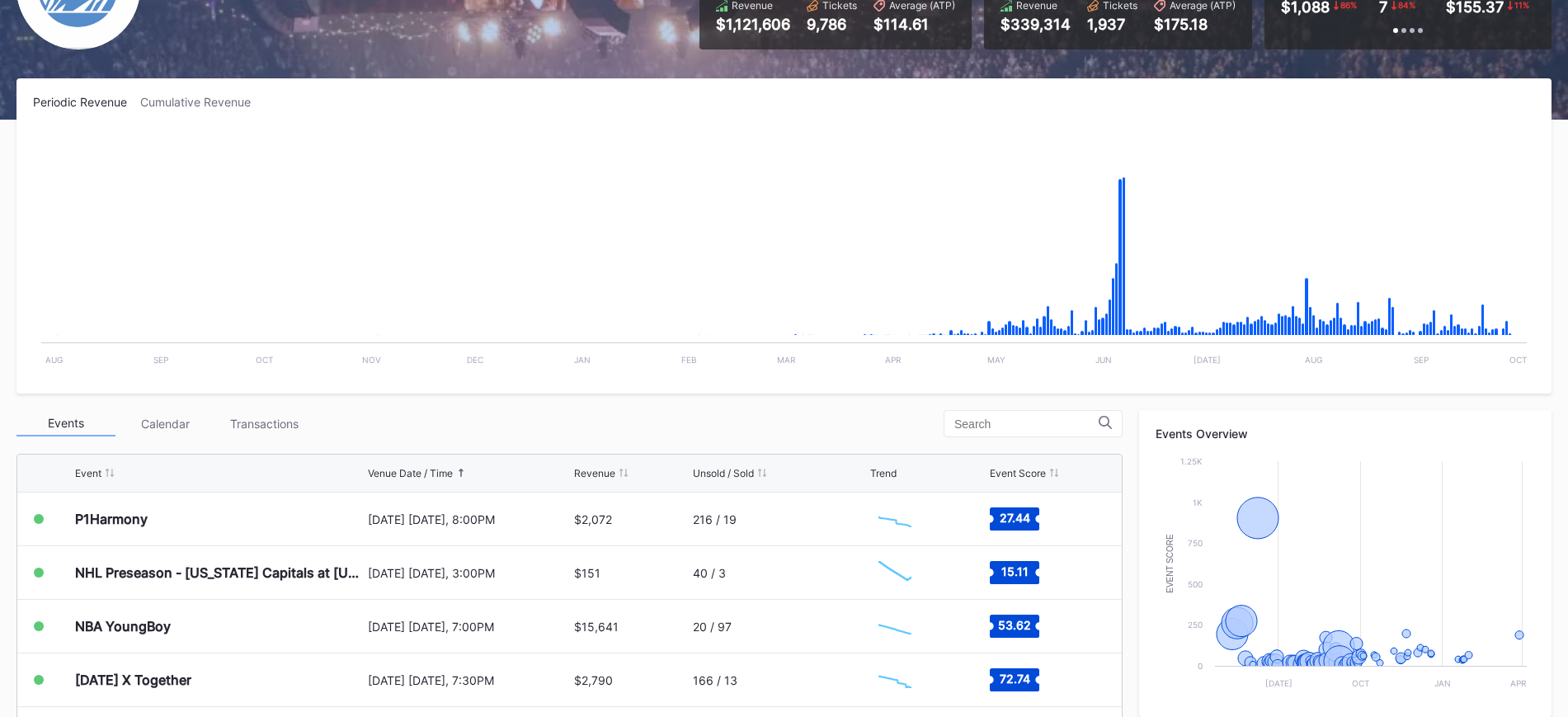
scroll to position [247, 0]
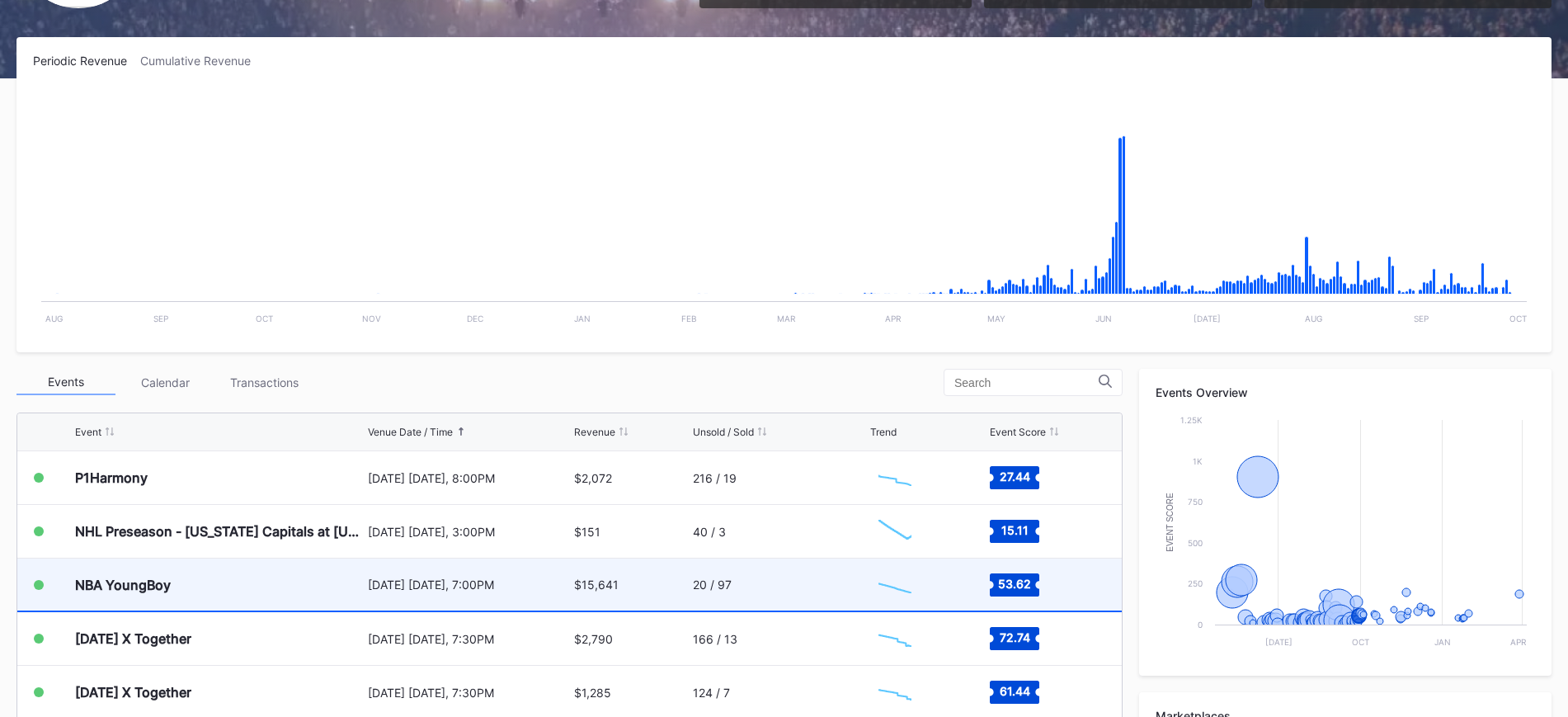
click at [403, 581] on div "[DATE] [DATE], 7:00PM" at bounding box center [469, 584] width 202 height 14
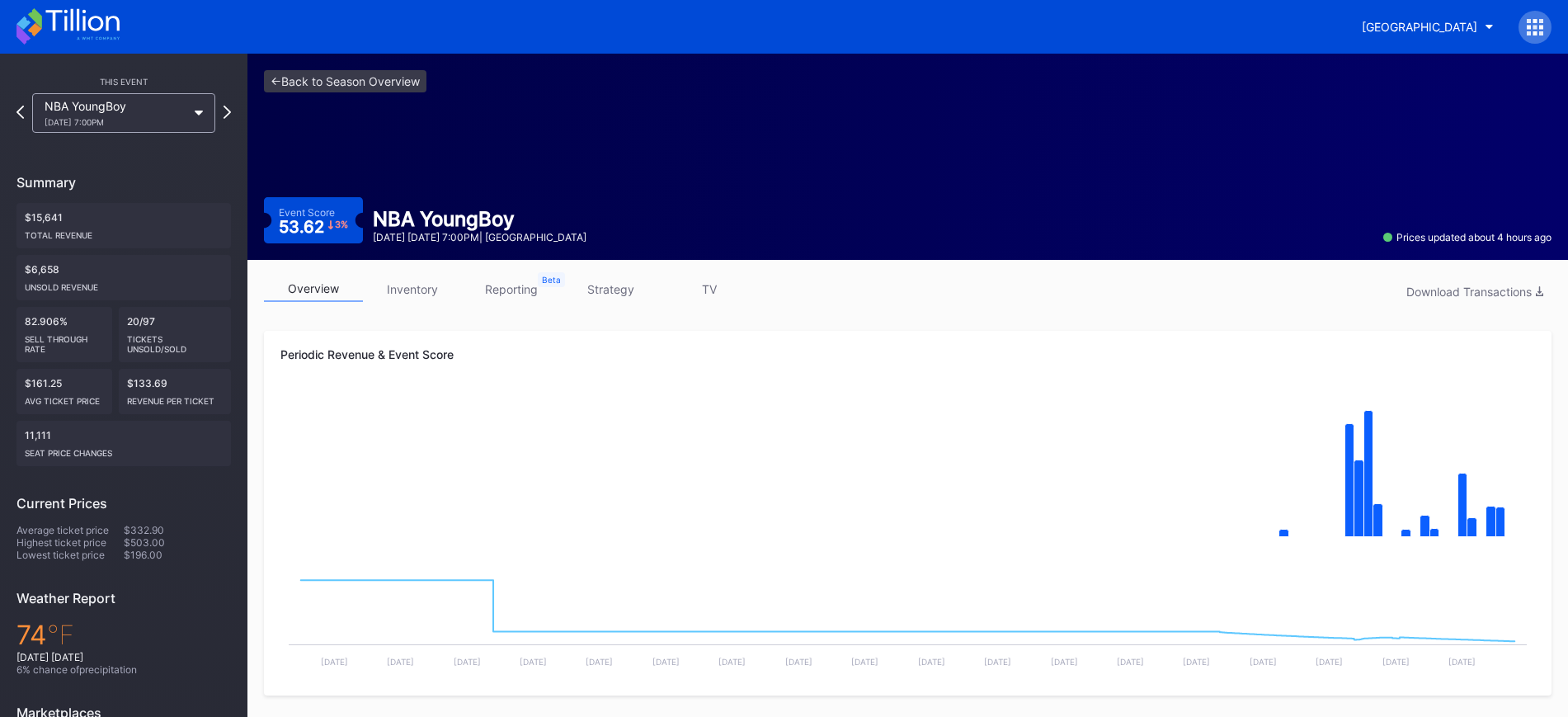
click at [410, 289] on link "inventory" at bounding box center [412, 289] width 99 height 26
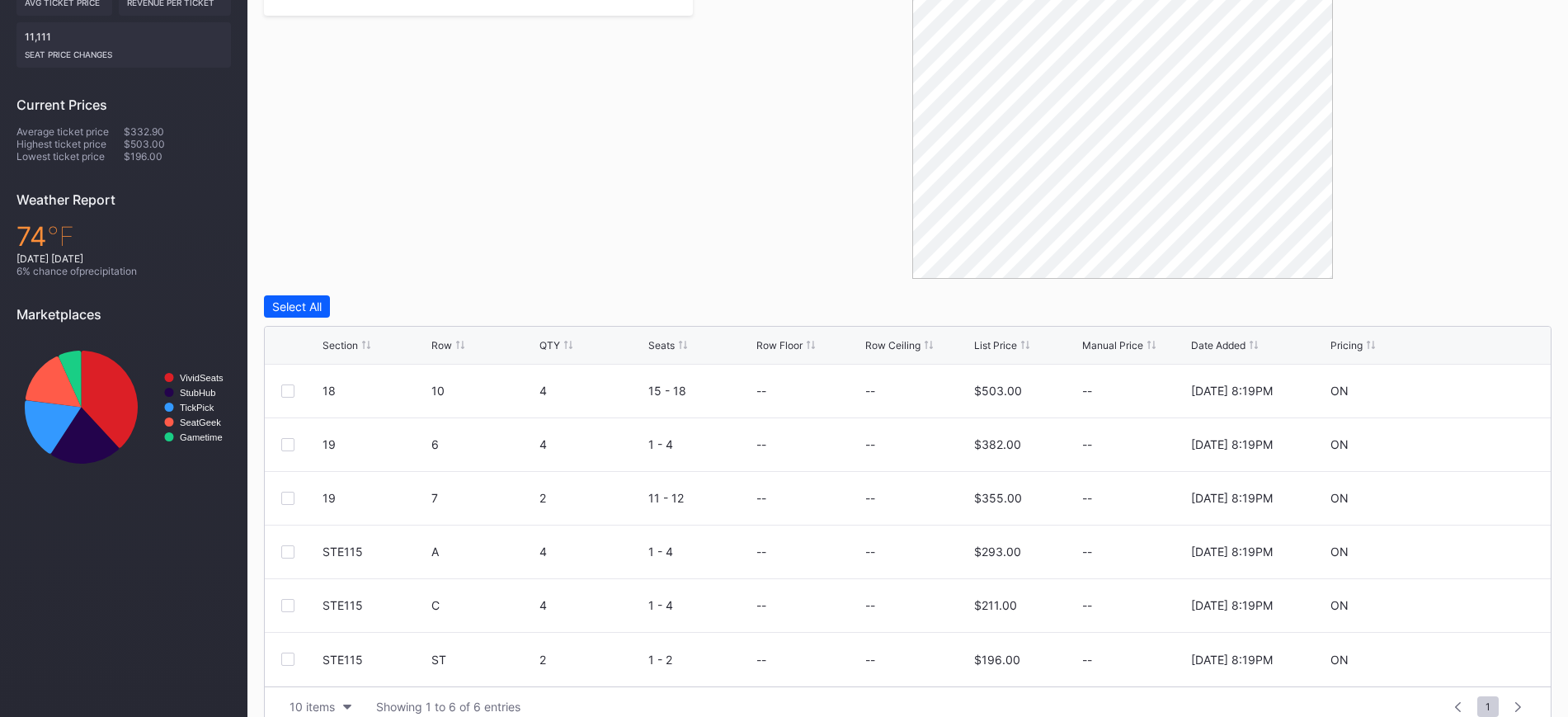
scroll to position [426, 0]
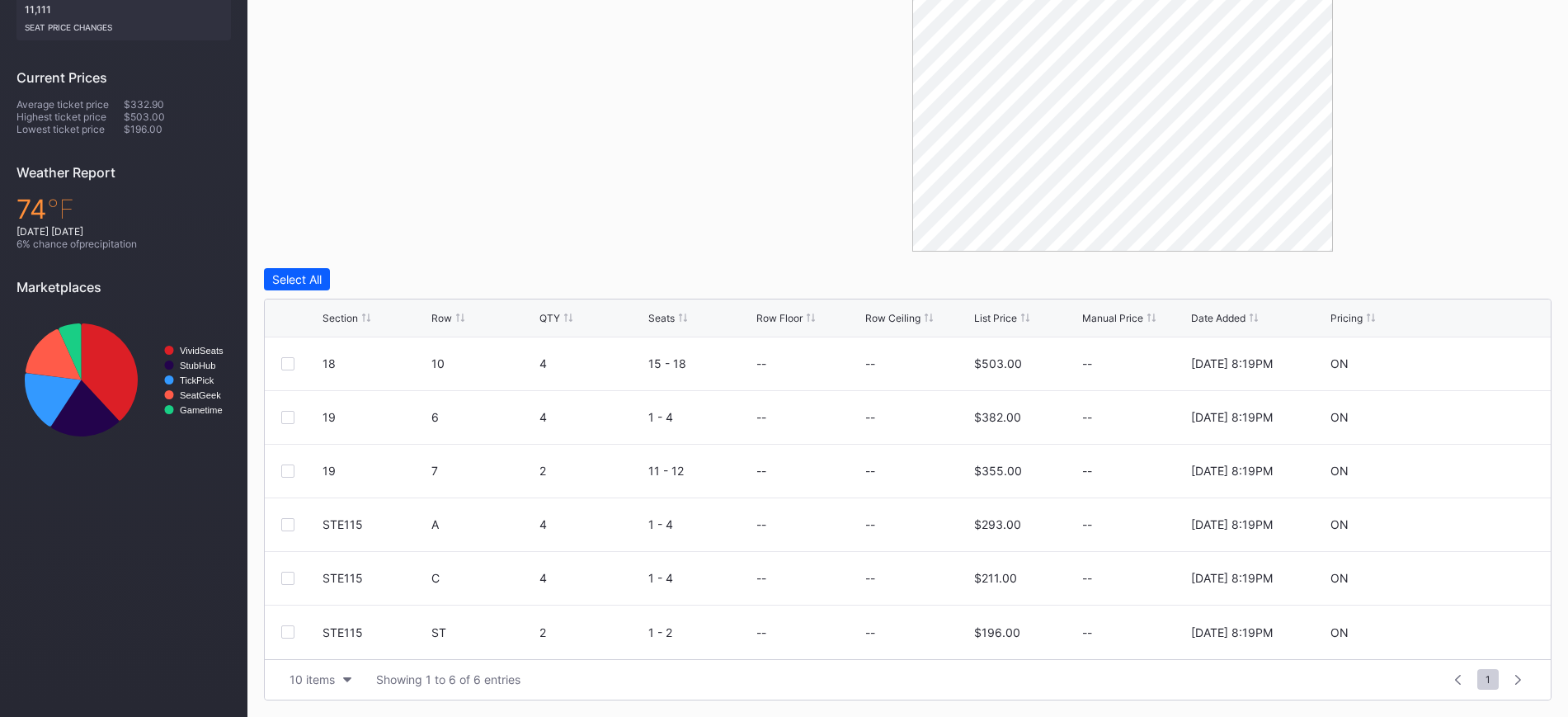
click at [336, 322] on div "Section" at bounding box center [340, 318] width 35 height 12
click at [505, 163] on div "Filters Section" at bounding box center [478, 78] width 429 height 346
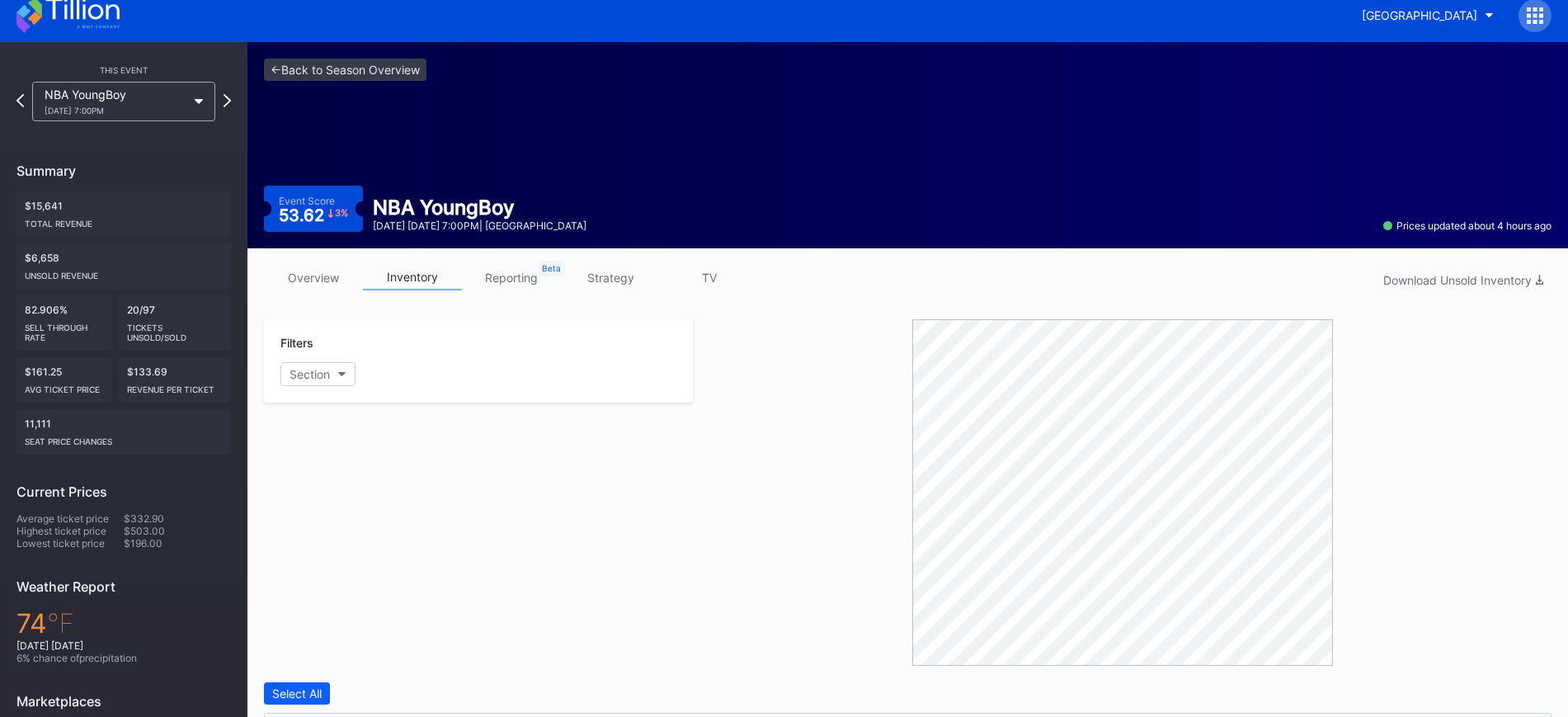
scroll to position [0, 0]
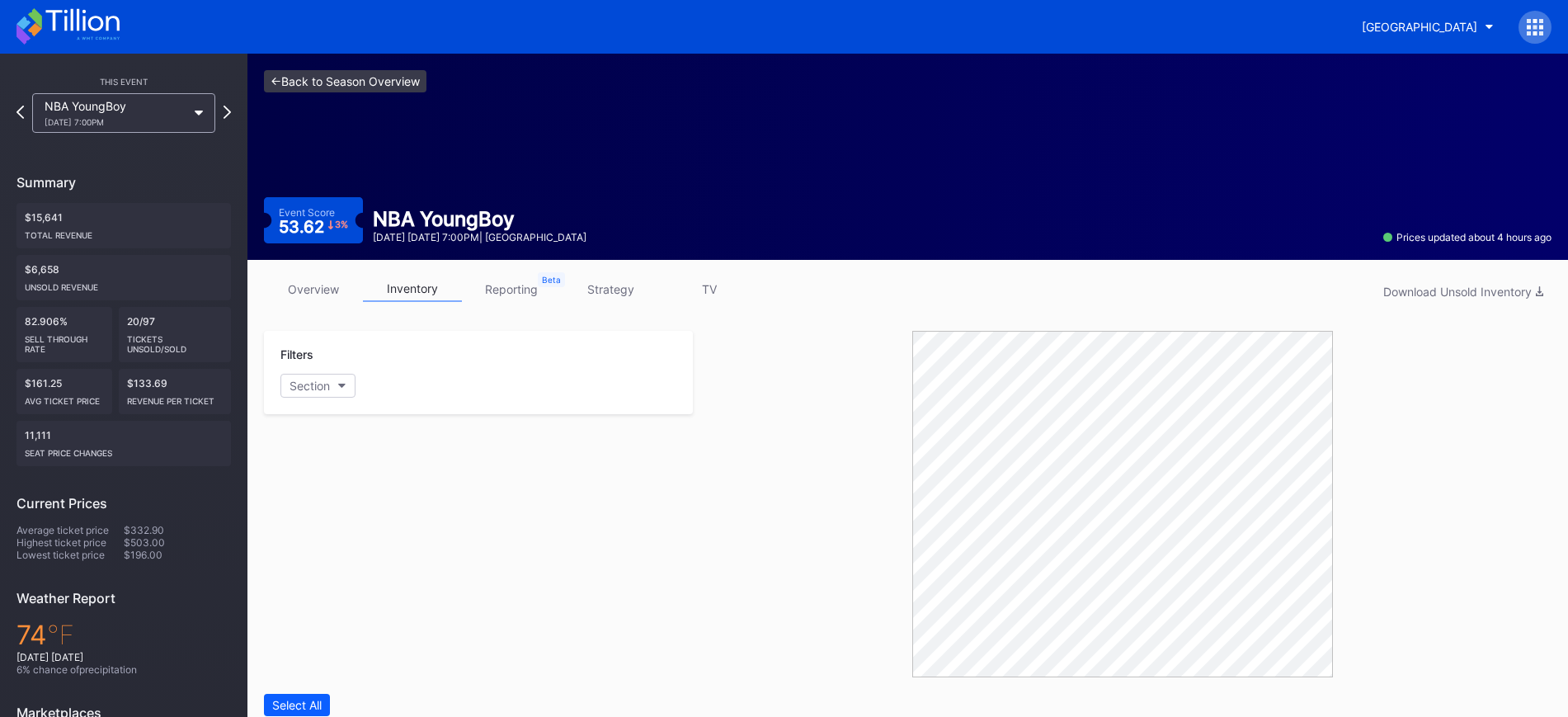
click at [372, 85] on link "<- Back to Season Overview" at bounding box center [345, 81] width 162 height 22
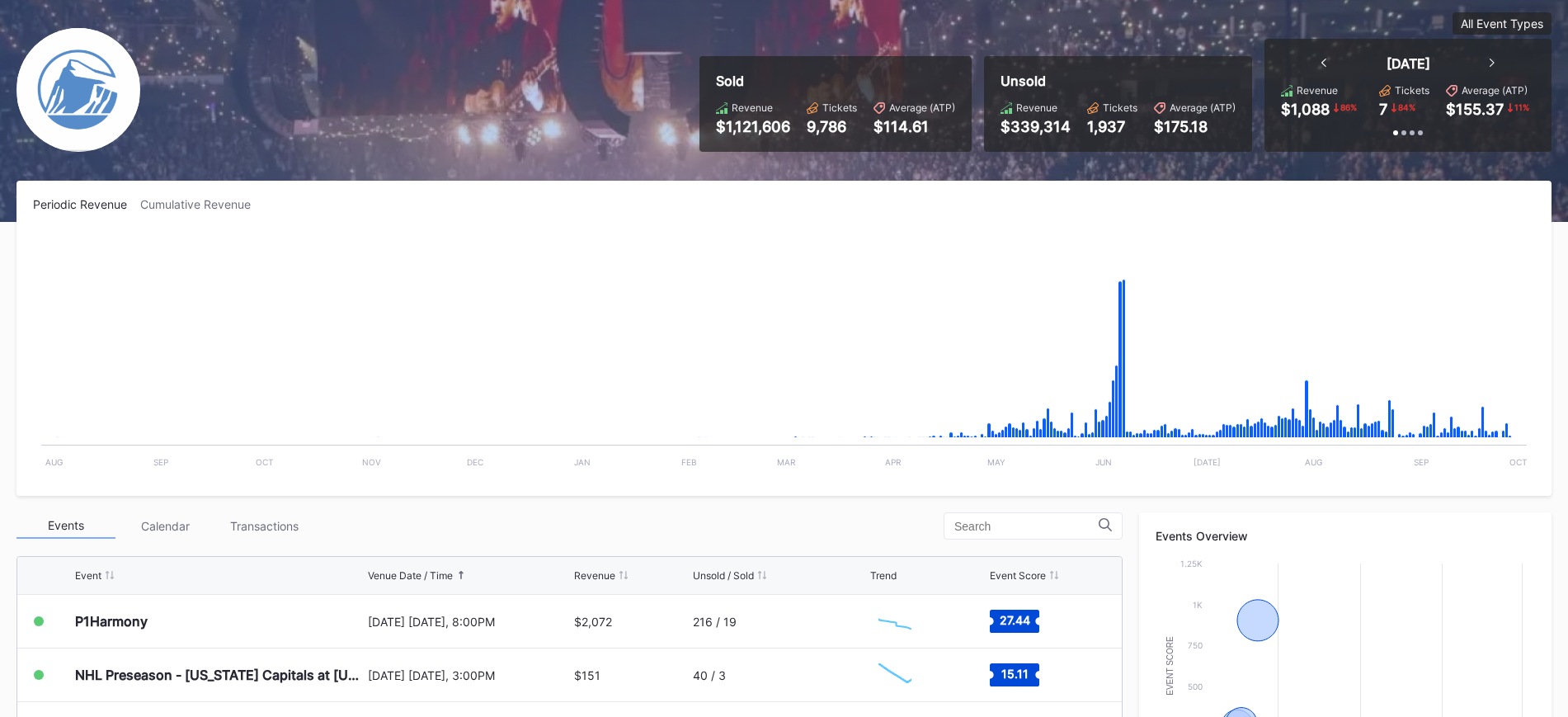
scroll to position [330, 0]
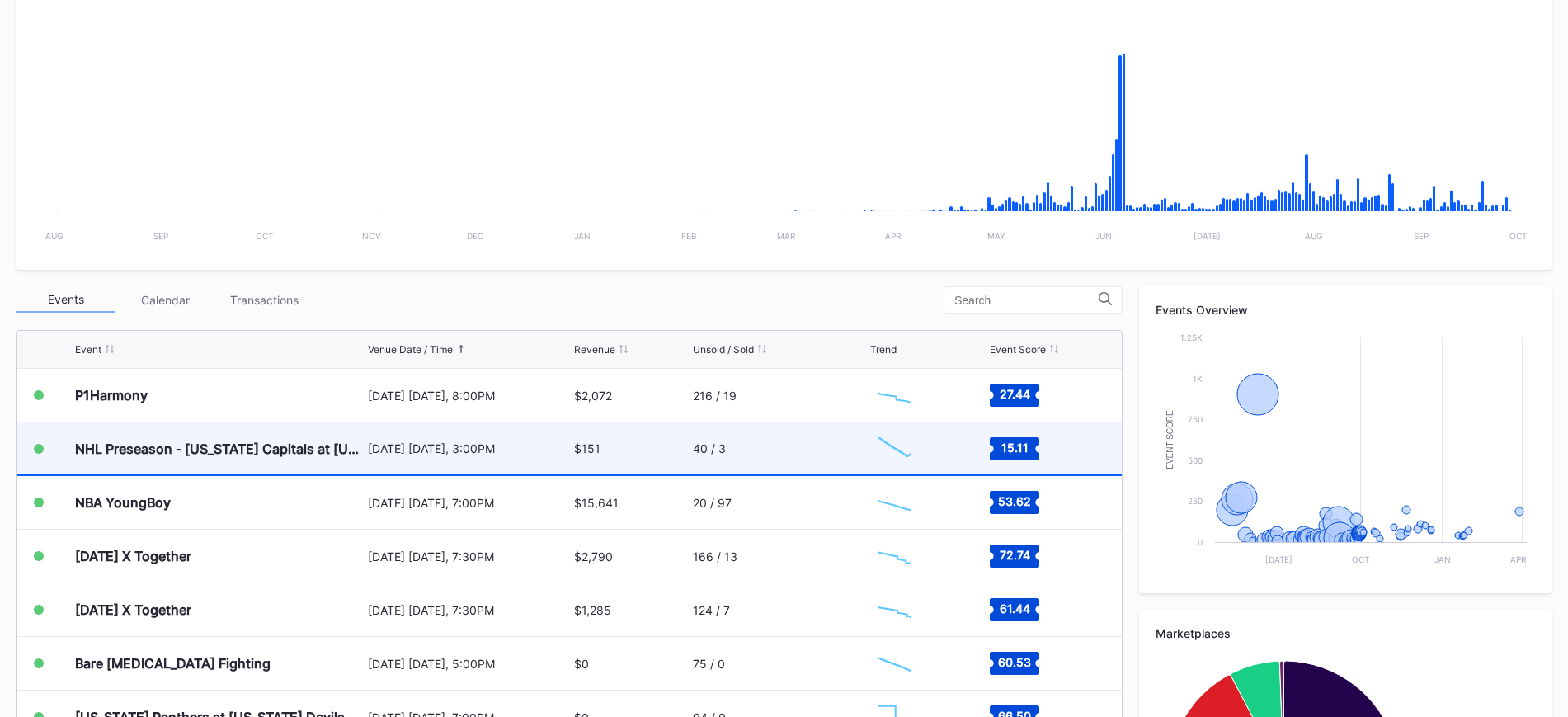
click at [412, 460] on div "[DATE] [DATE], 3:00PM" at bounding box center [469, 448] width 202 height 52
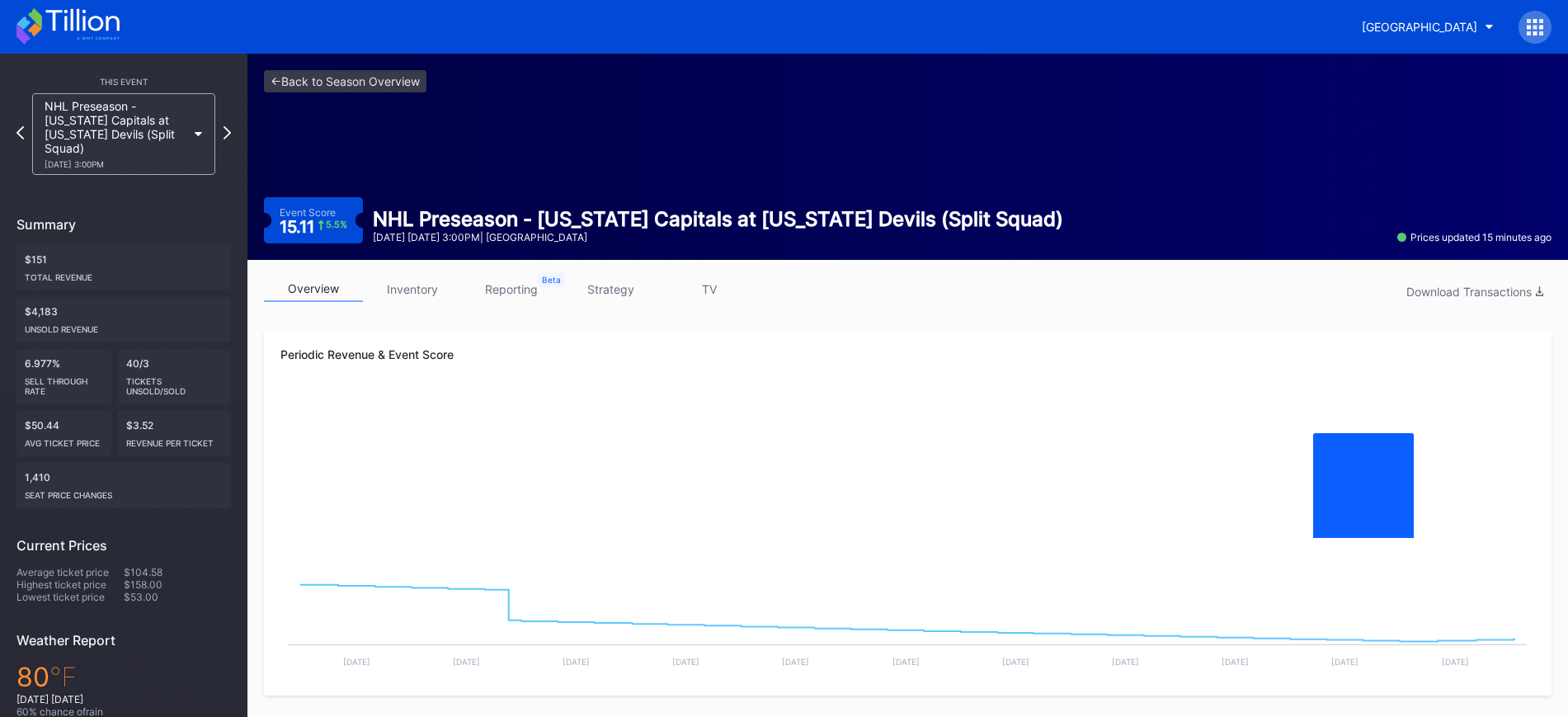
click at [415, 292] on link "inventory" at bounding box center [412, 289] width 99 height 26
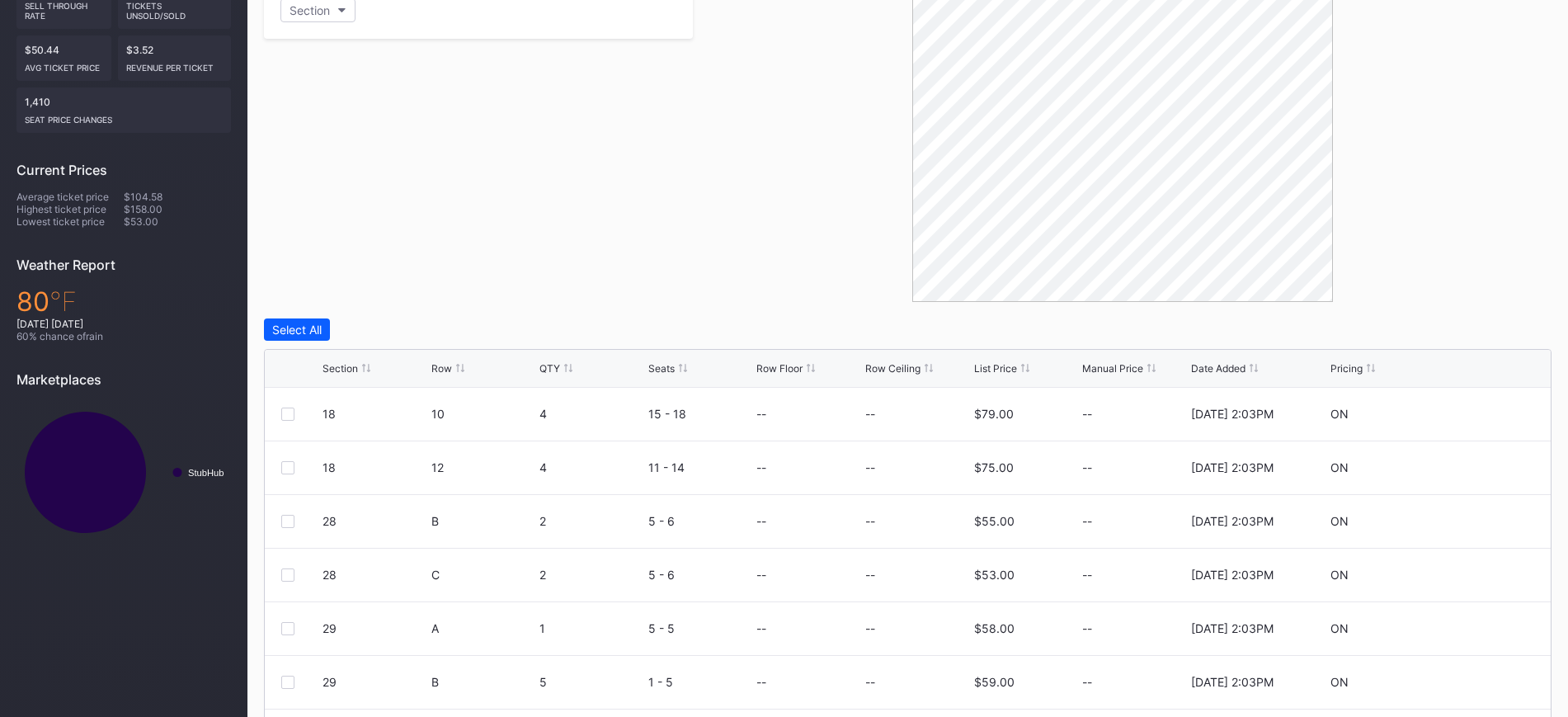
scroll to position [454, 0]
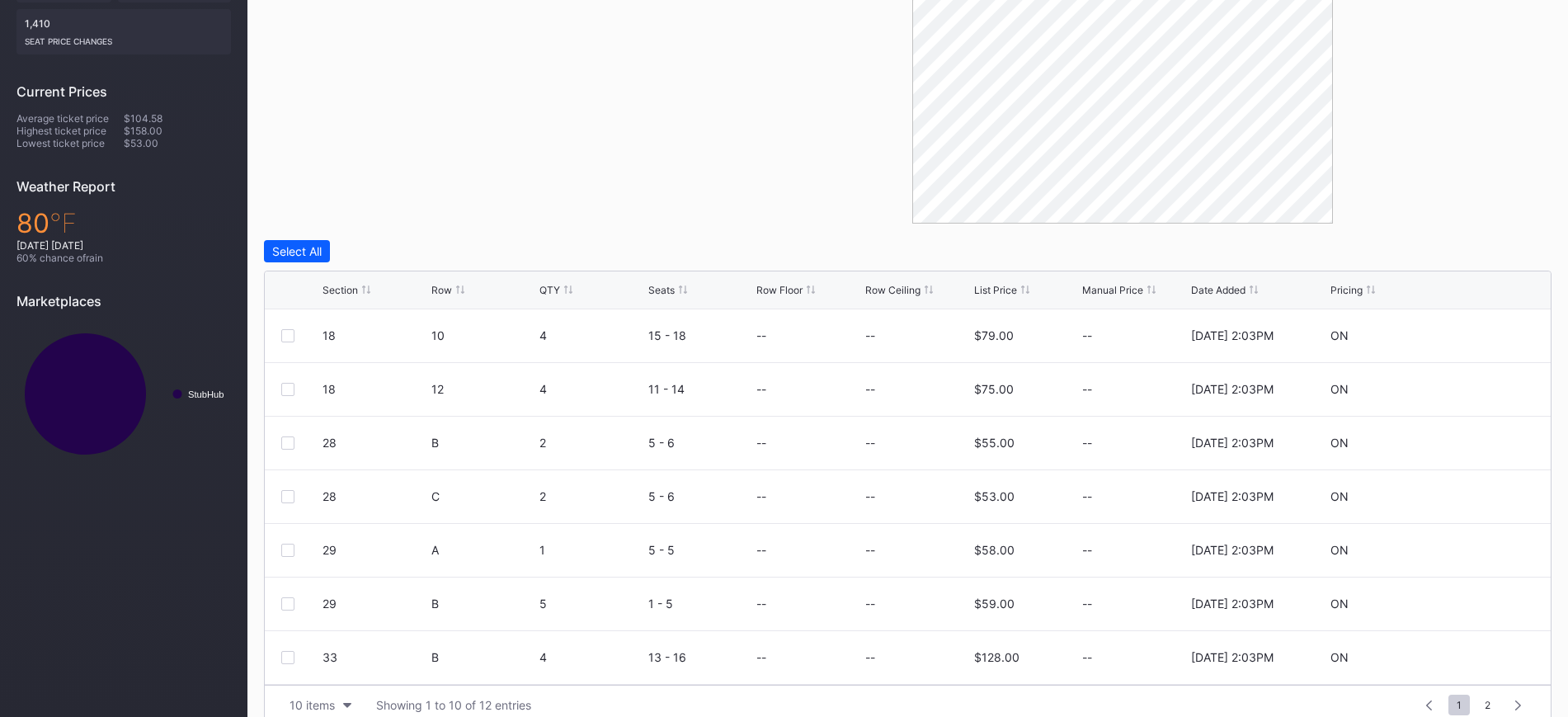
click at [347, 289] on div "Section" at bounding box center [340, 289] width 35 height 12
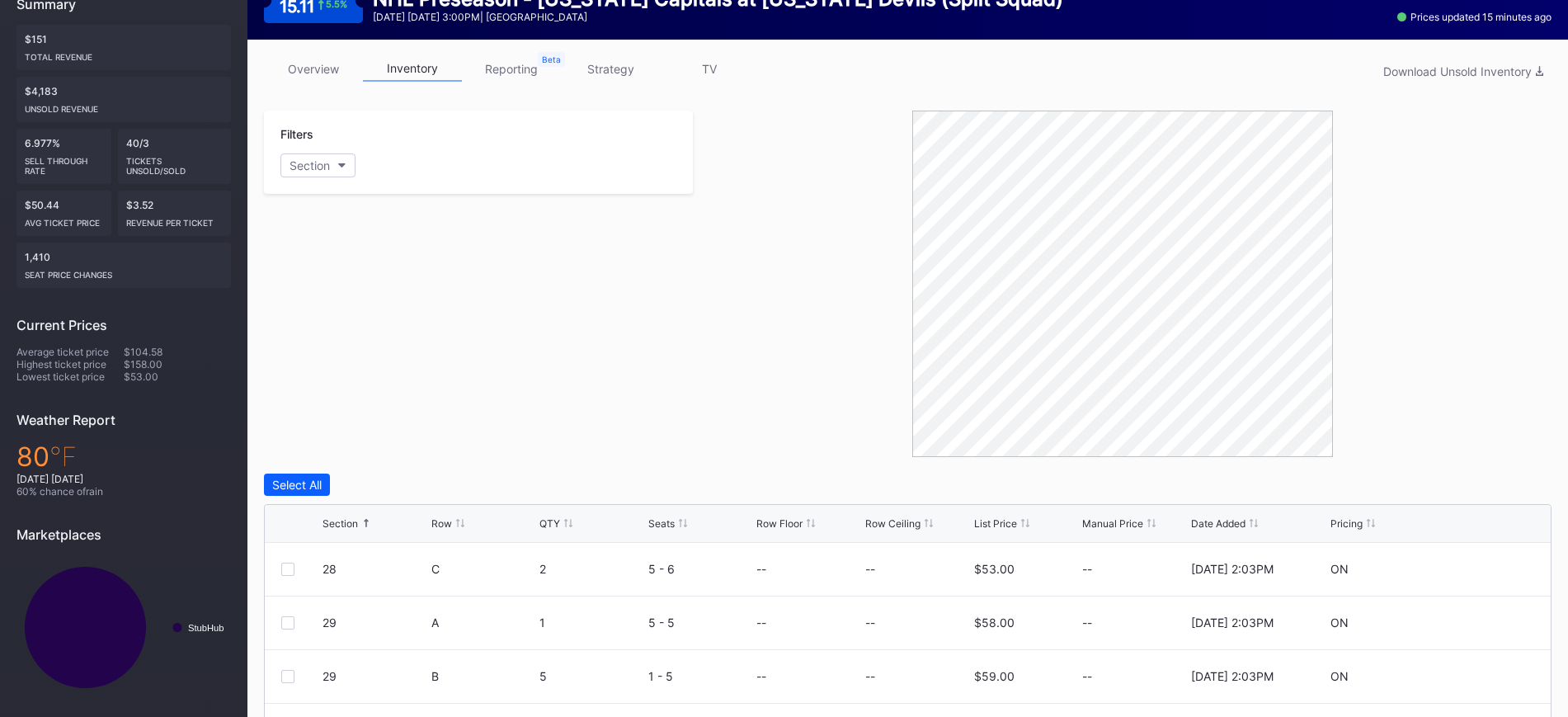
scroll to position [0, 0]
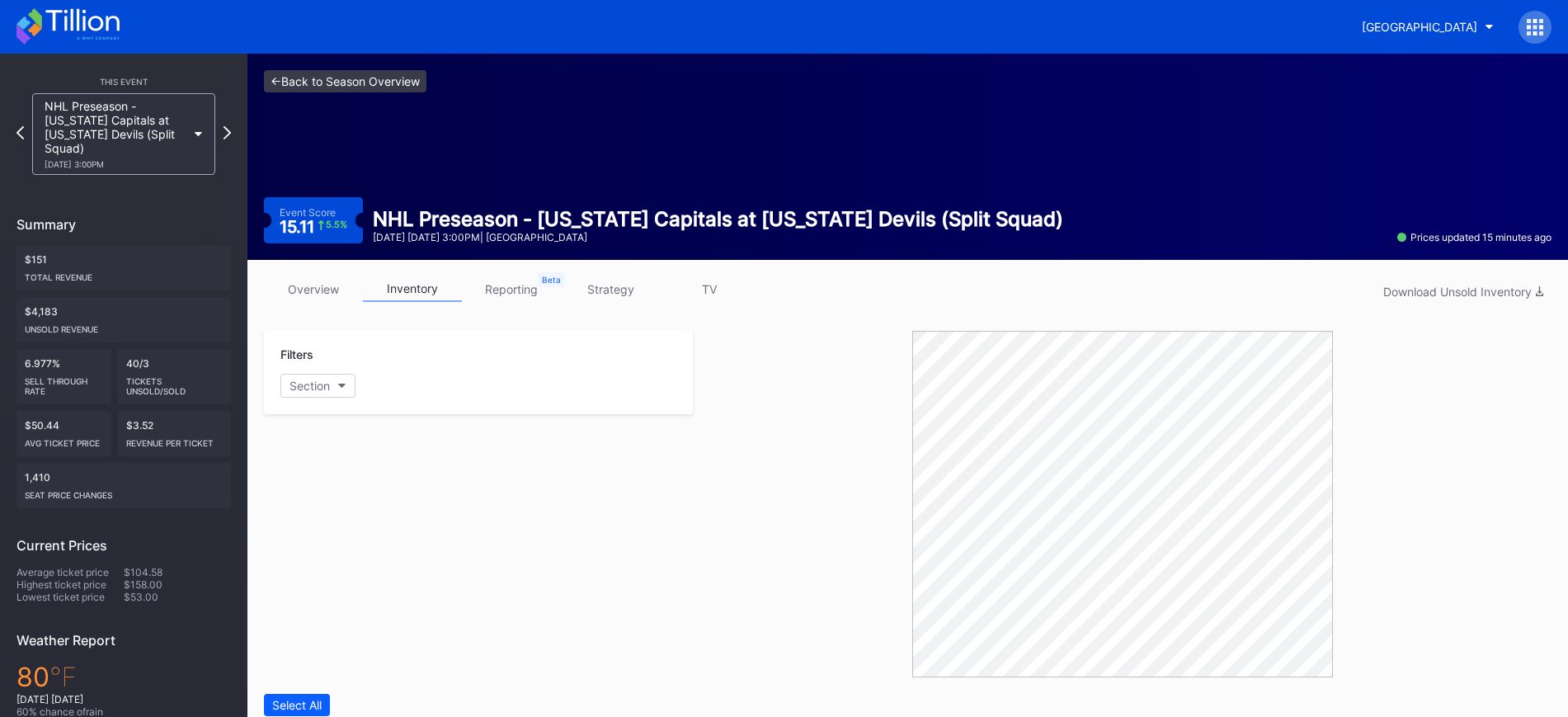
click at [295, 79] on link "<- Back to Season Overview" at bounding box center [345, 81] width 162 height 22
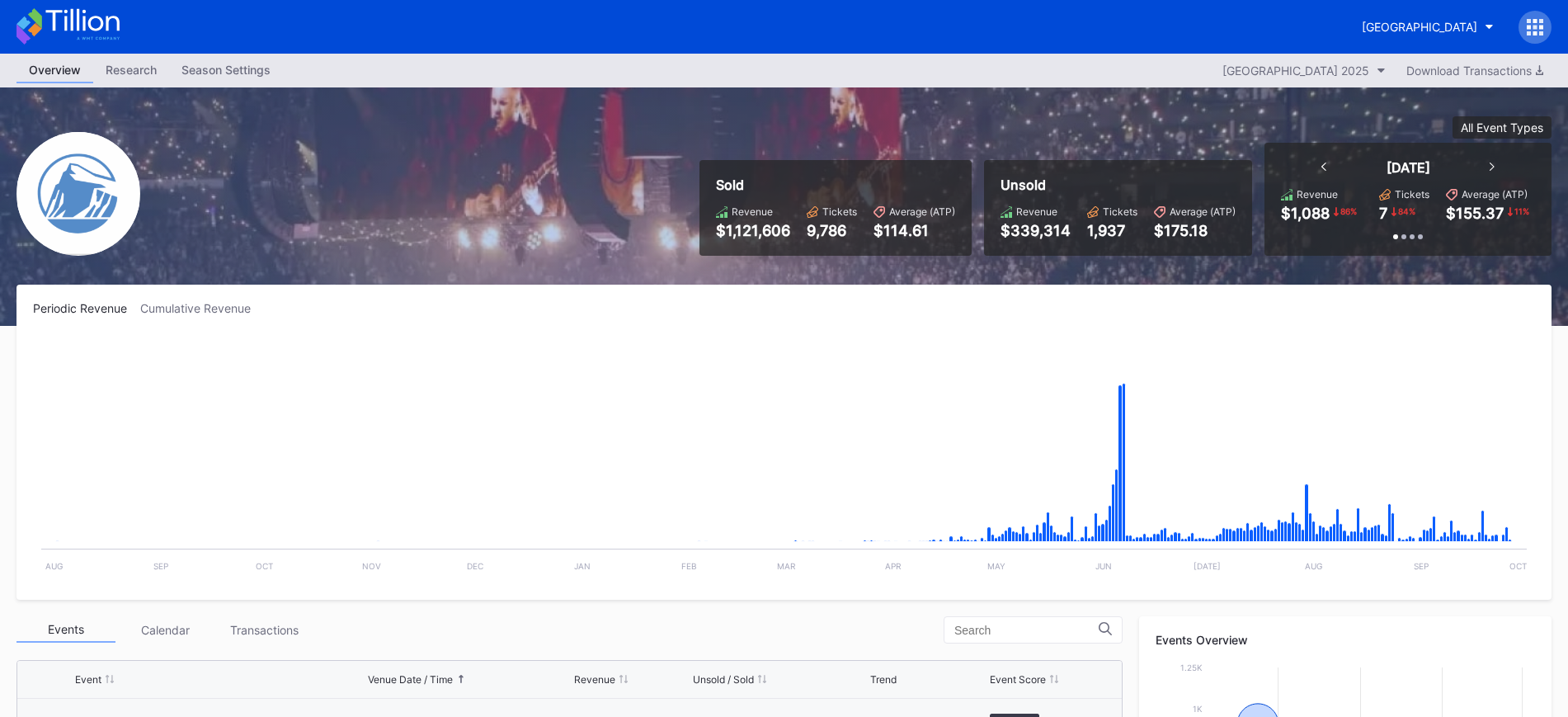
scroll to position [2626, 0]
click at [472, 478] on rect "Chart title" at bounding box center [784, 460] width 1501 height 247
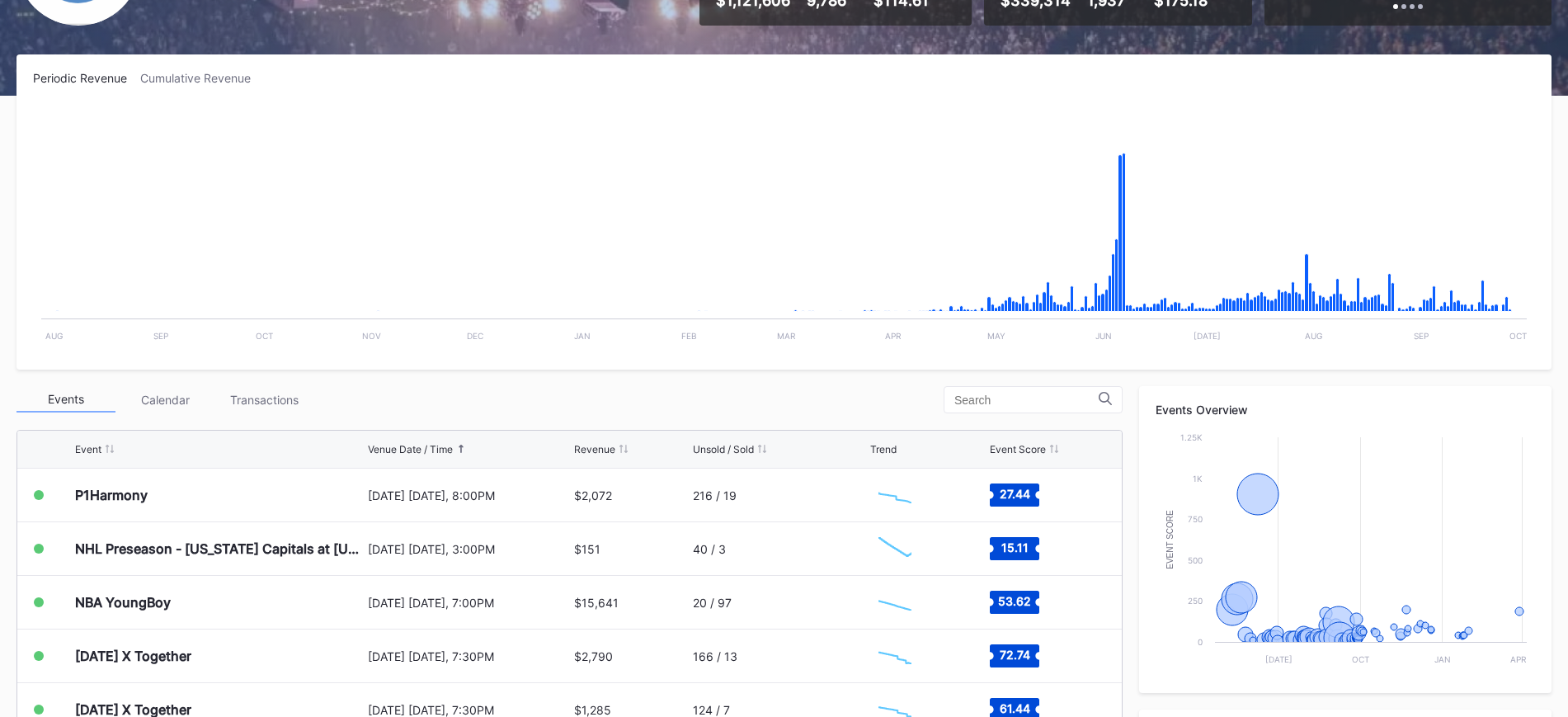
scroll to position [247, 0]
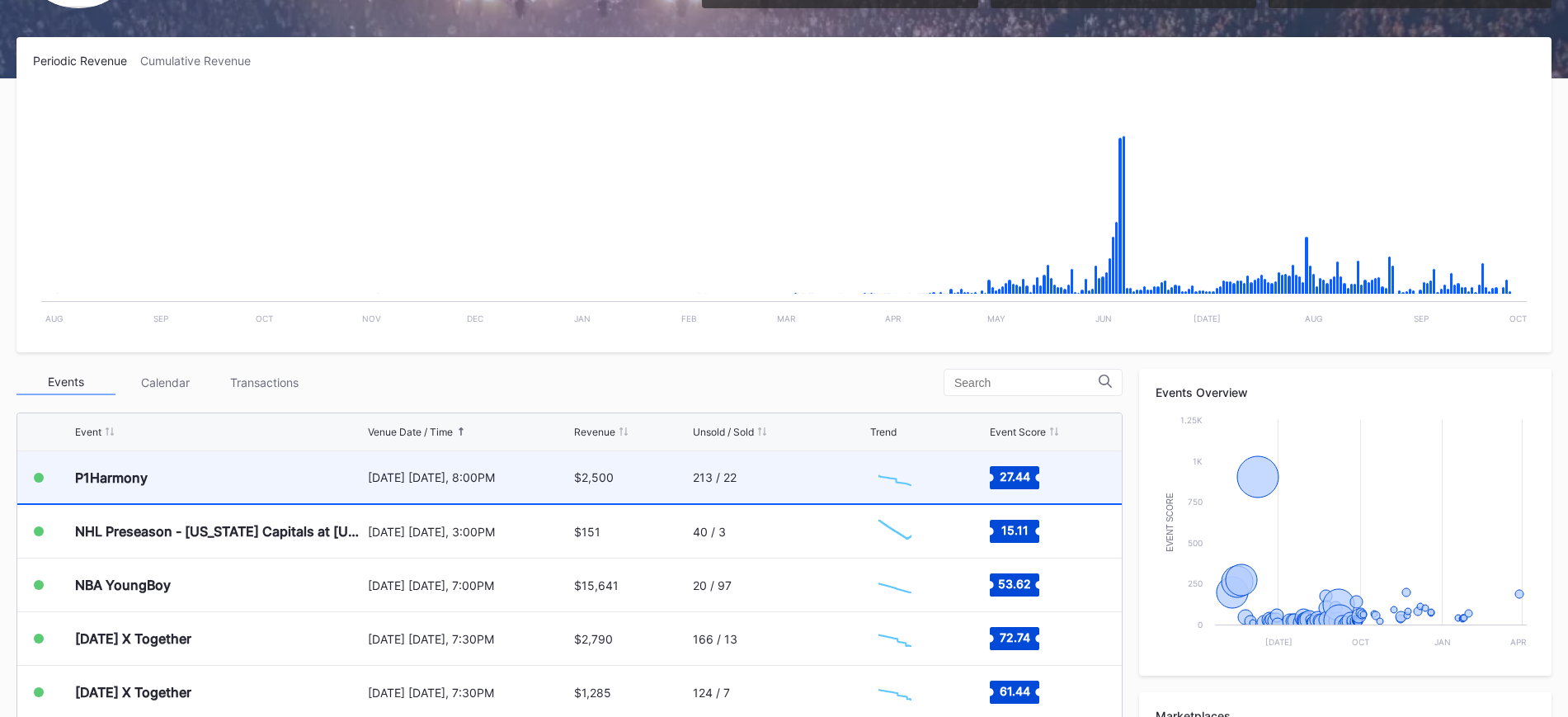
scroll to position [289, 0]
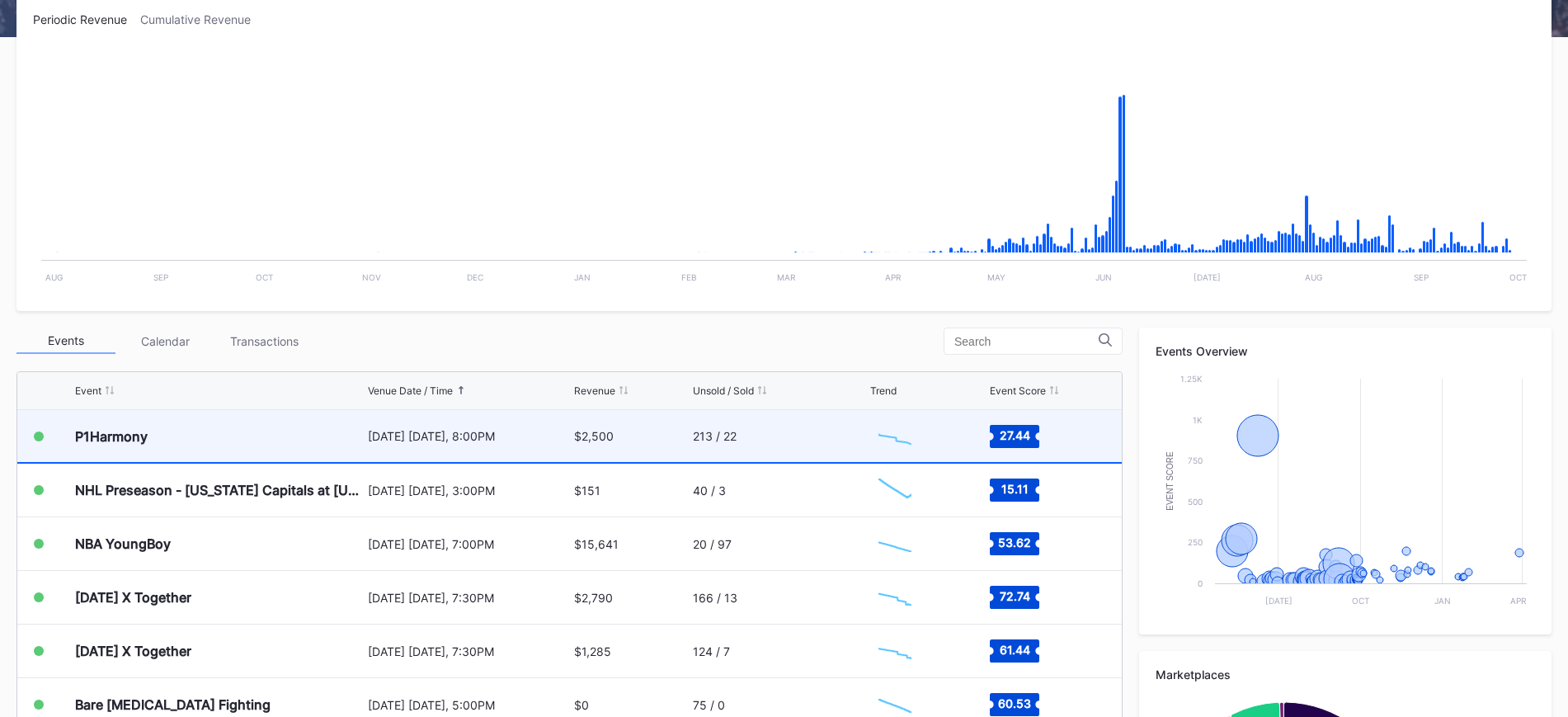
click at [297, 435] on div "P1Harmony" at bounding box center [219, 435] width 289 height 52
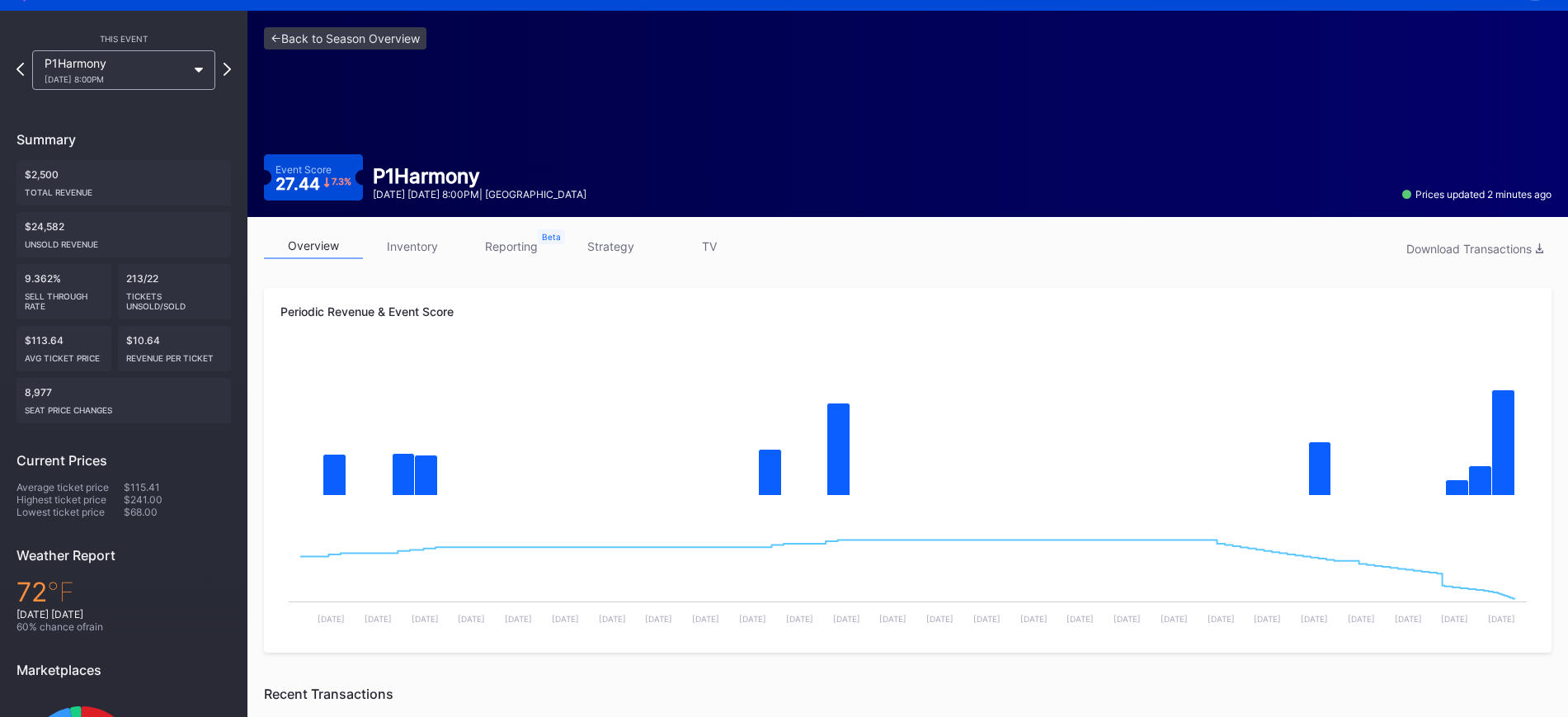
scroll to position [41, 0]
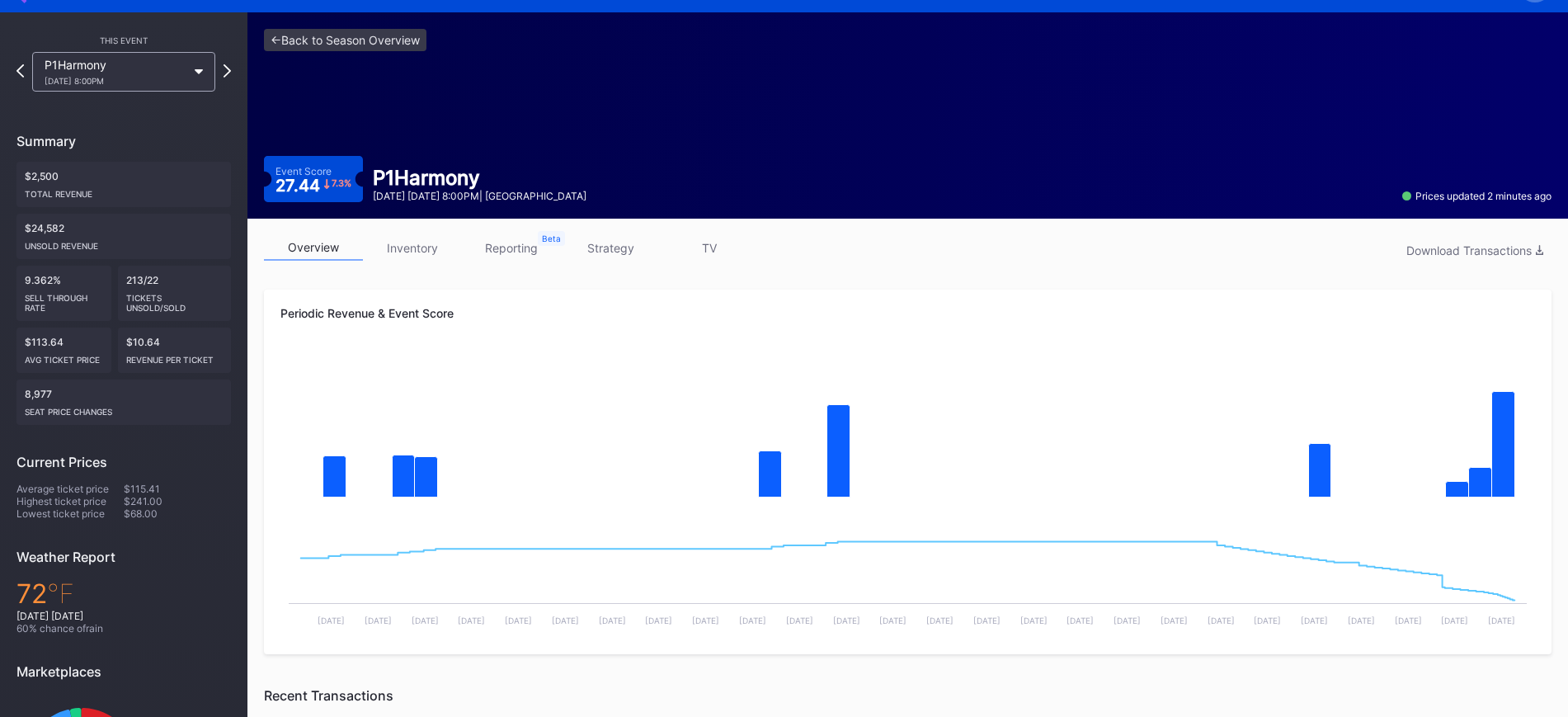
click at [410, 246] on link "inventory" at bounding box center [412, 248] width 99 height 26
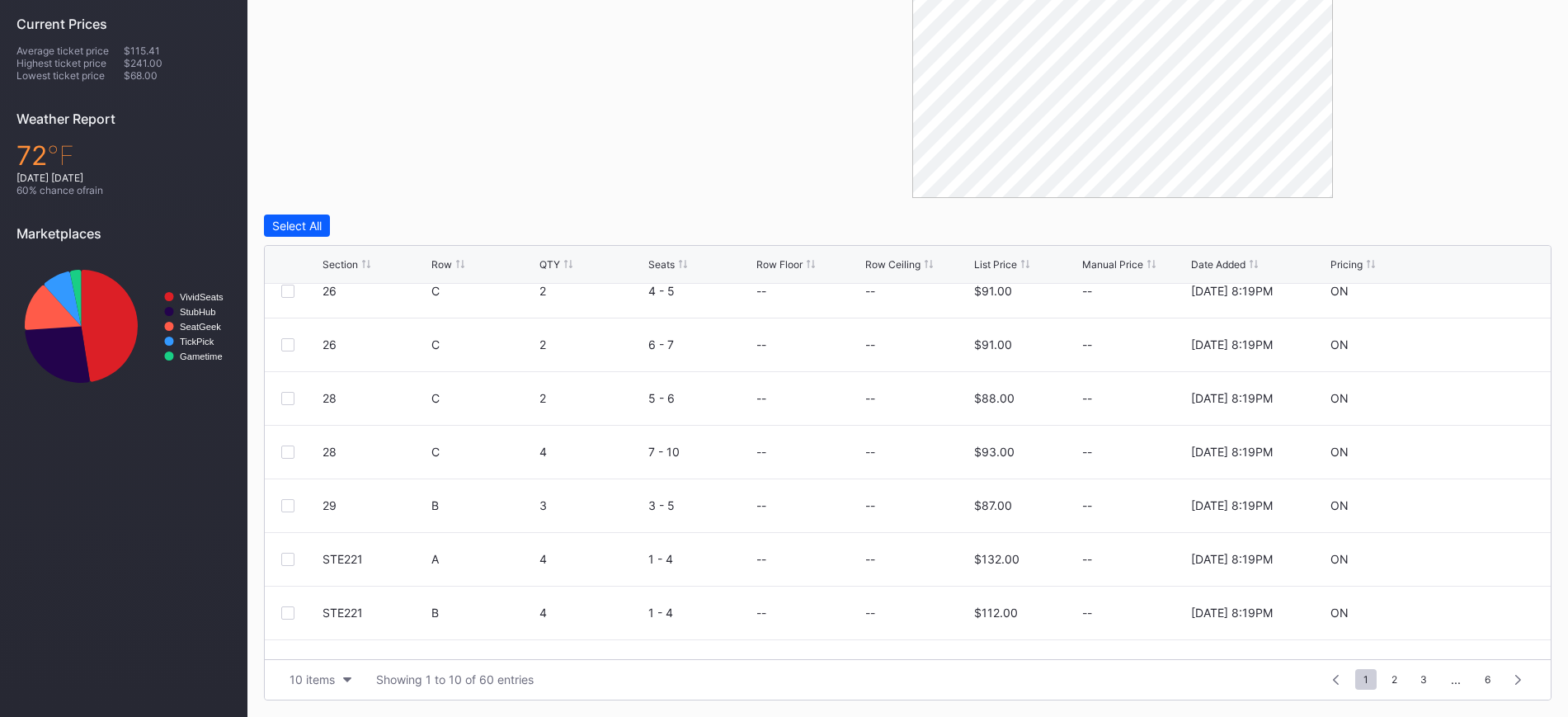
scroll to position [161, 0]
